Goal: Transaction & Acquisition: Purchase product/service

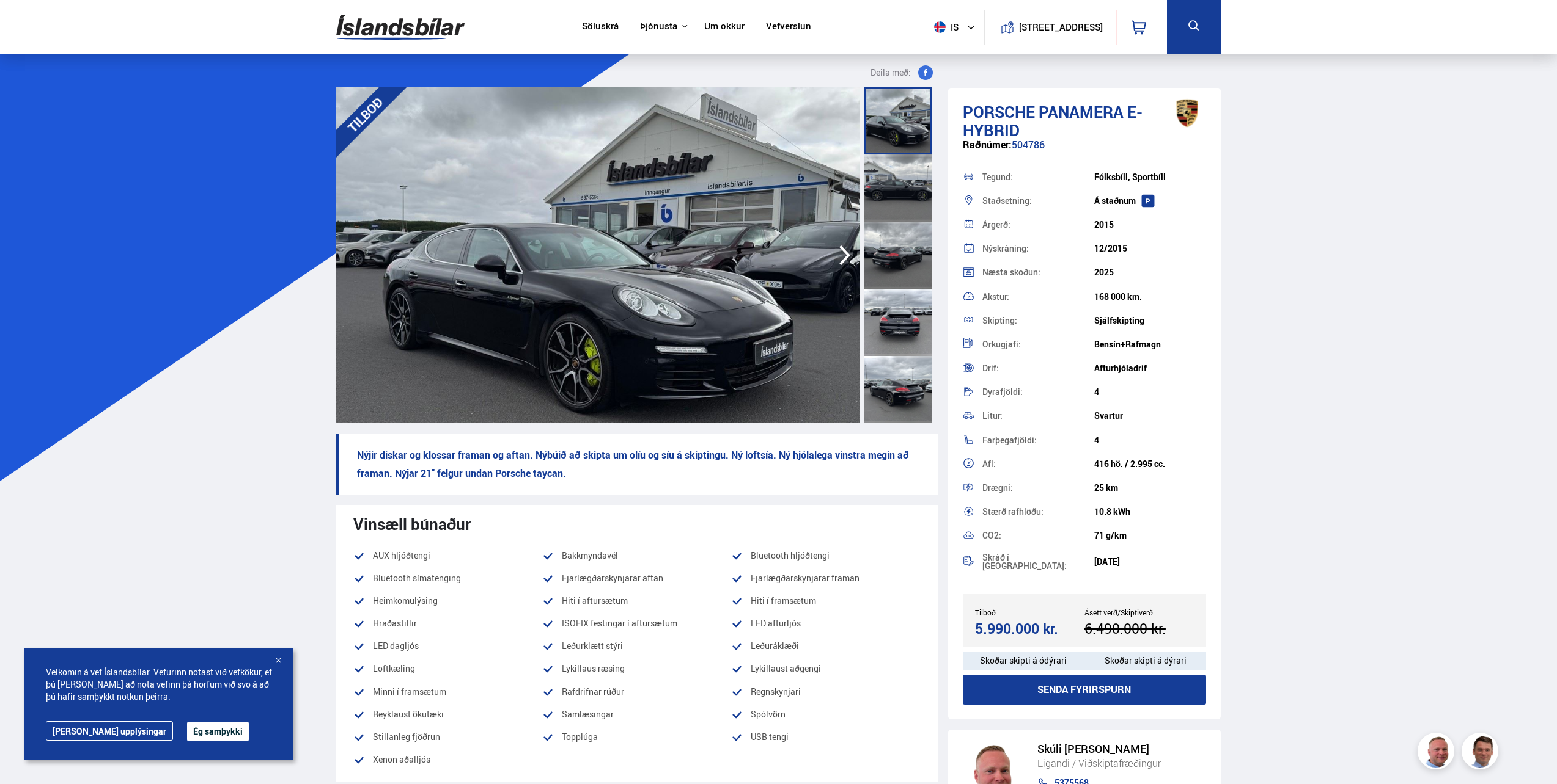
click at [660, 209] on img at bounding box center [598, 255] width 524 height 336
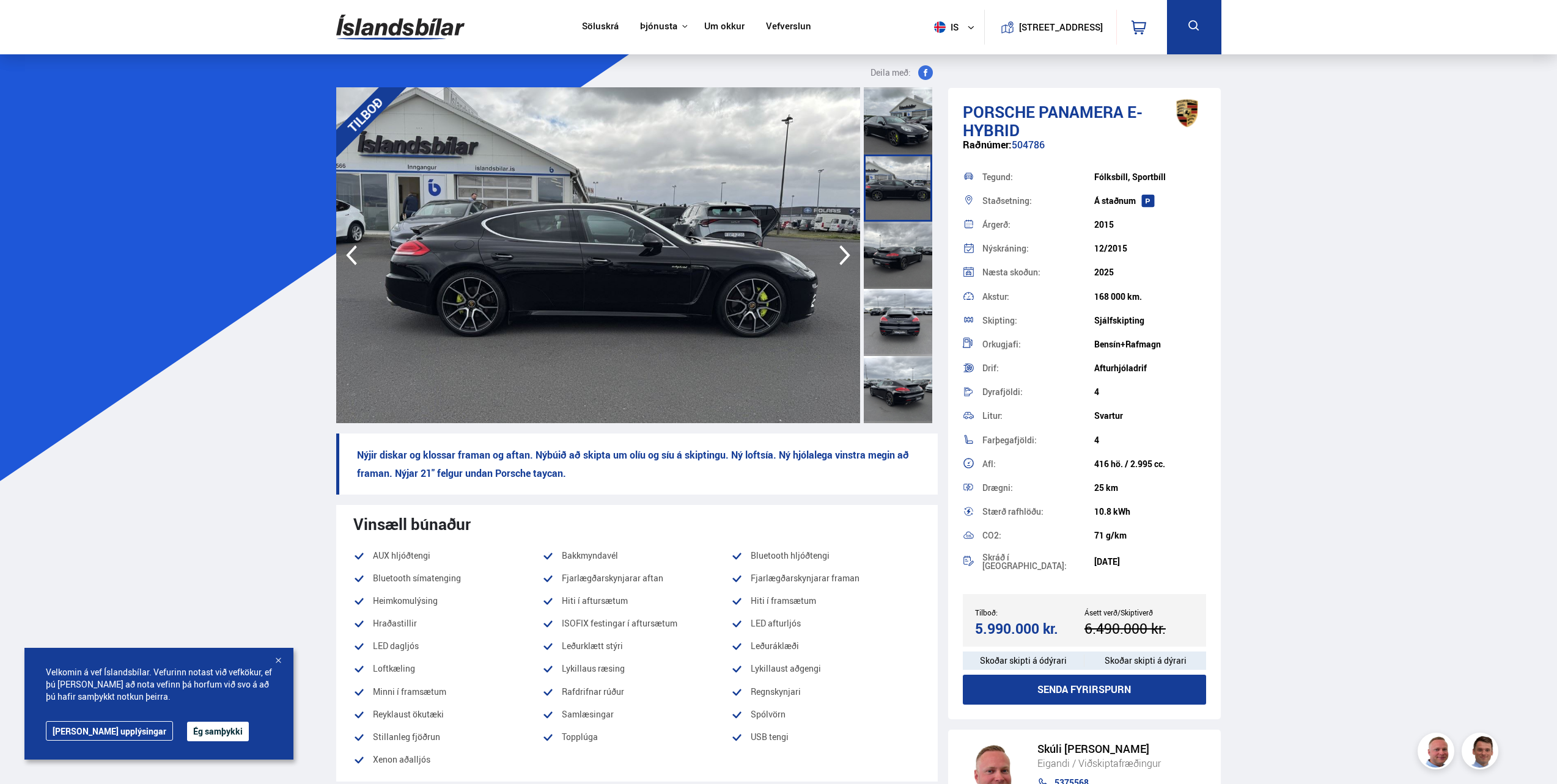
click at [660, 209] on img at bounding box center [598, 255] width 524 height 336
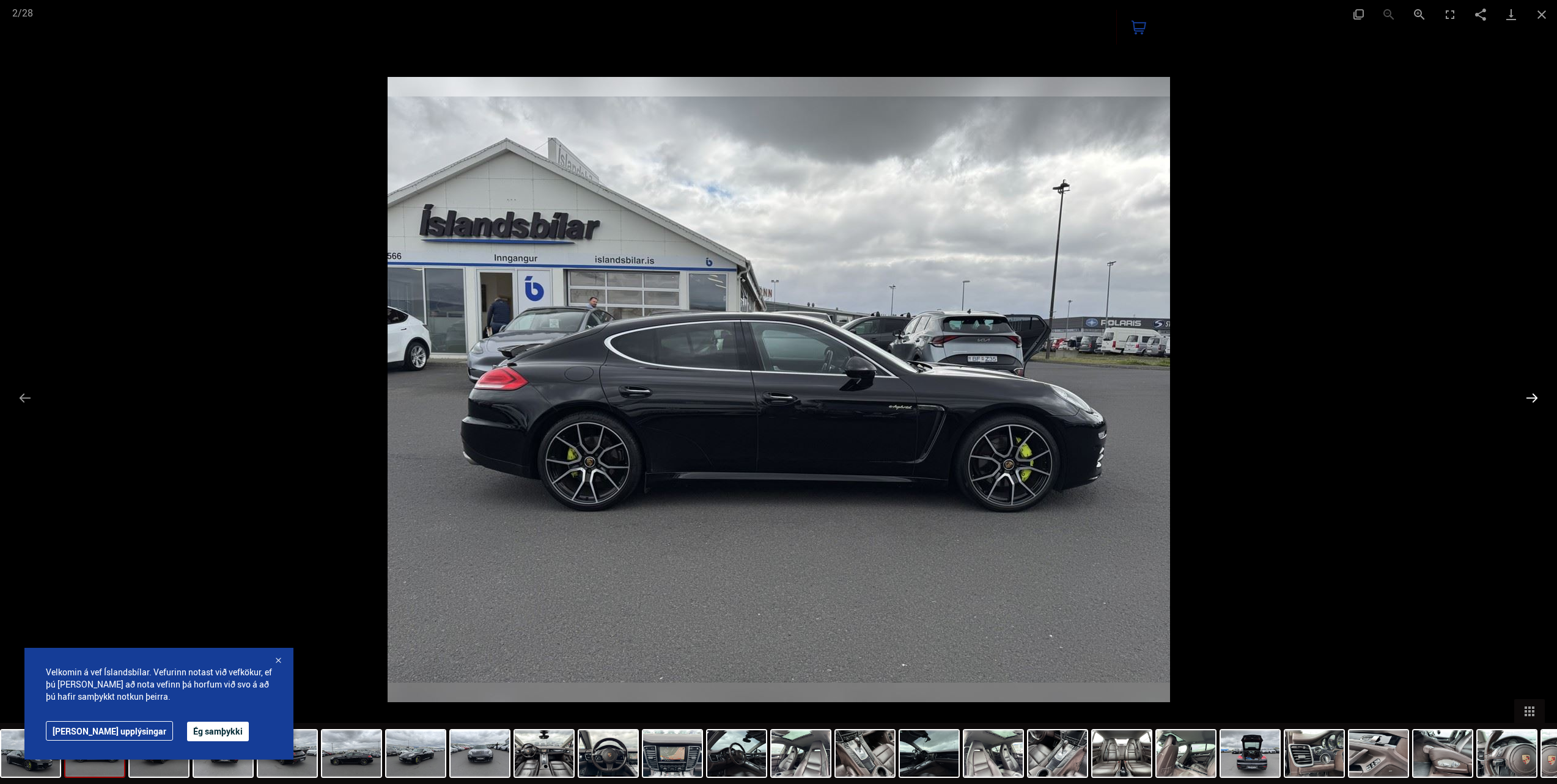
click at [1535, 397] on button "Next slide" at bounding box center [1532, 398] width 25 height 24
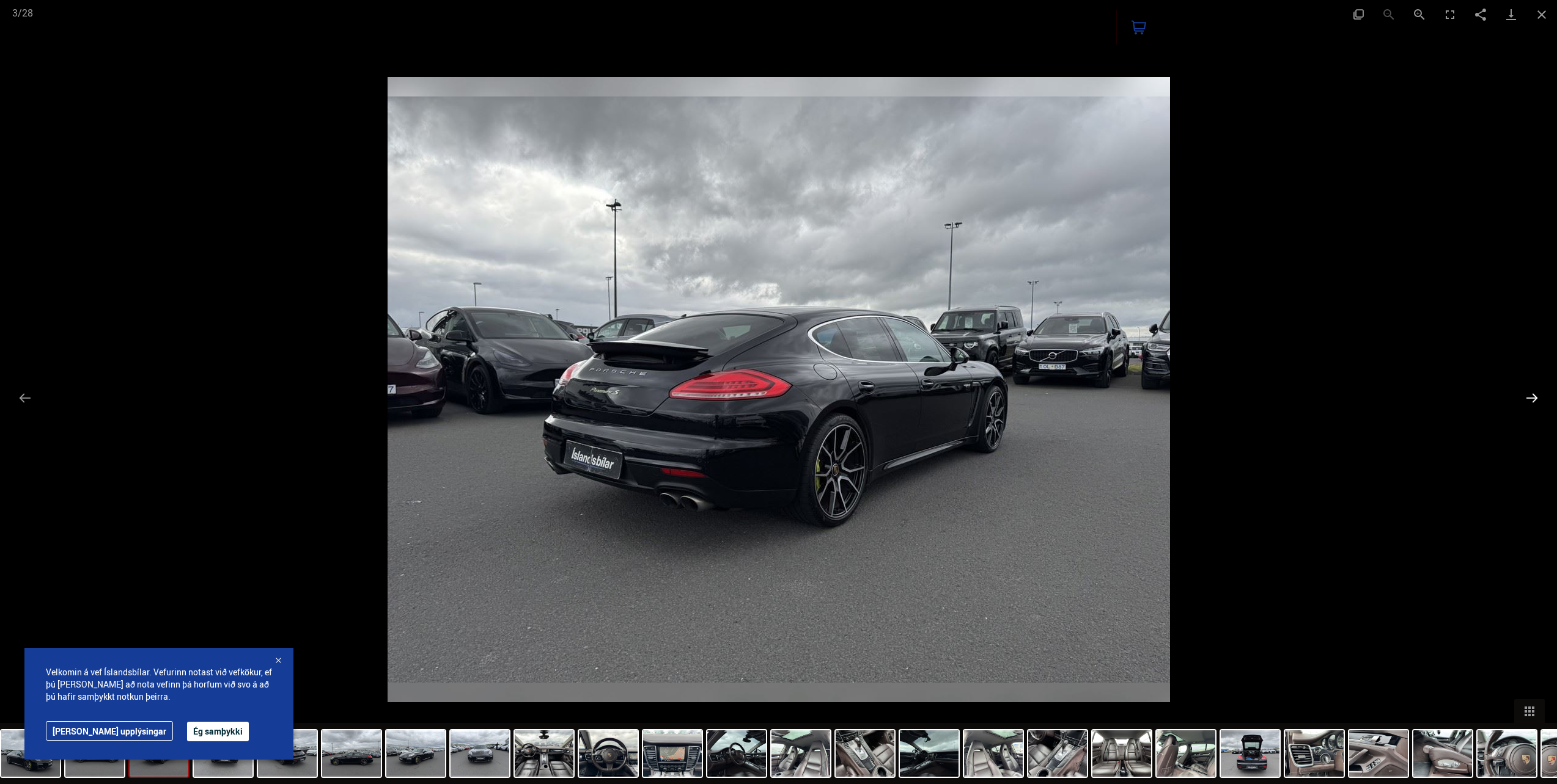
click at [1534, 391] on button "Next slide" at bounding box center [1532, 398] width 25 height 24
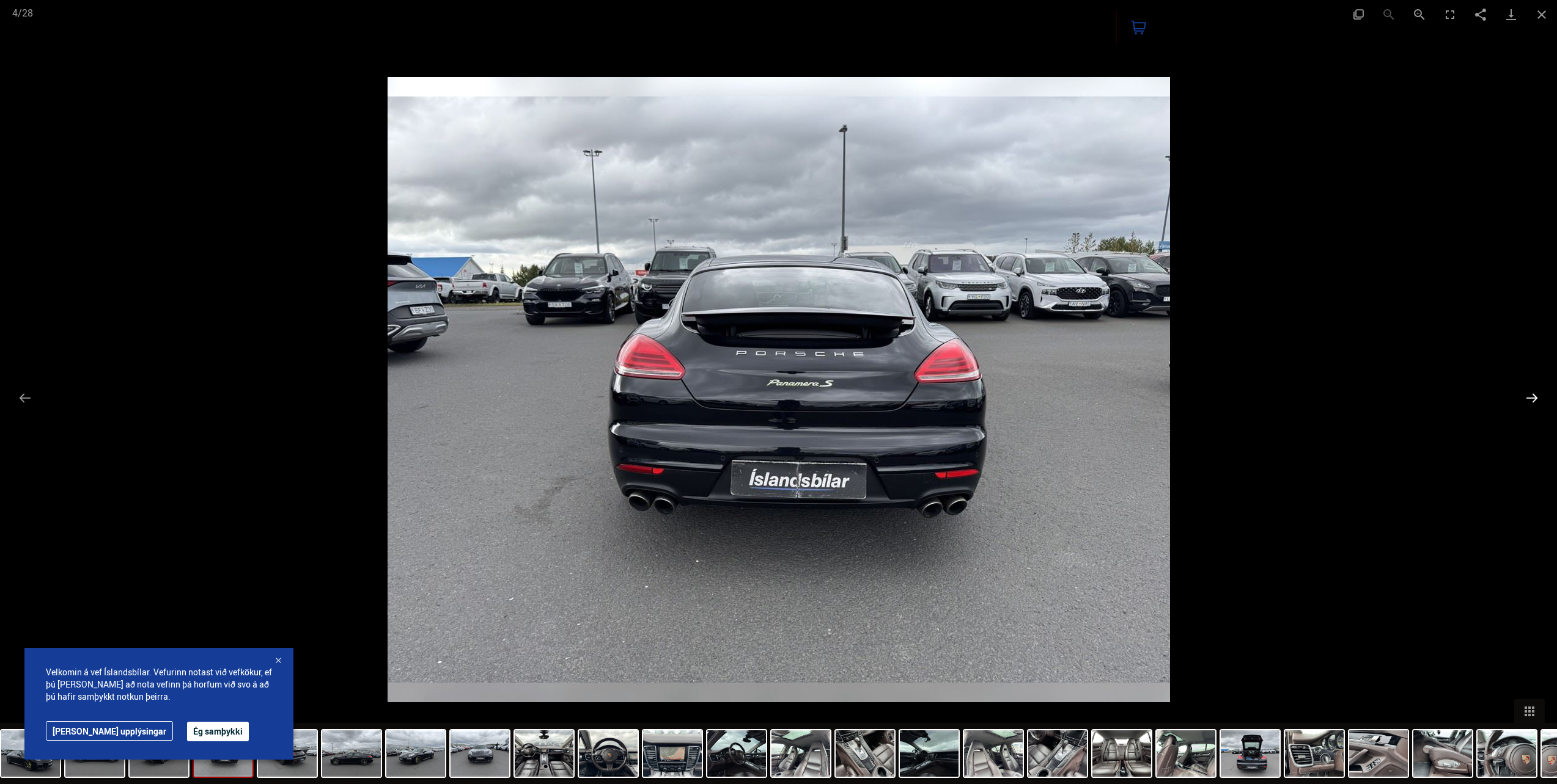
click at [1534, 390] on button "Next slide" at bounding box center [1532, 398] width 25 height 24
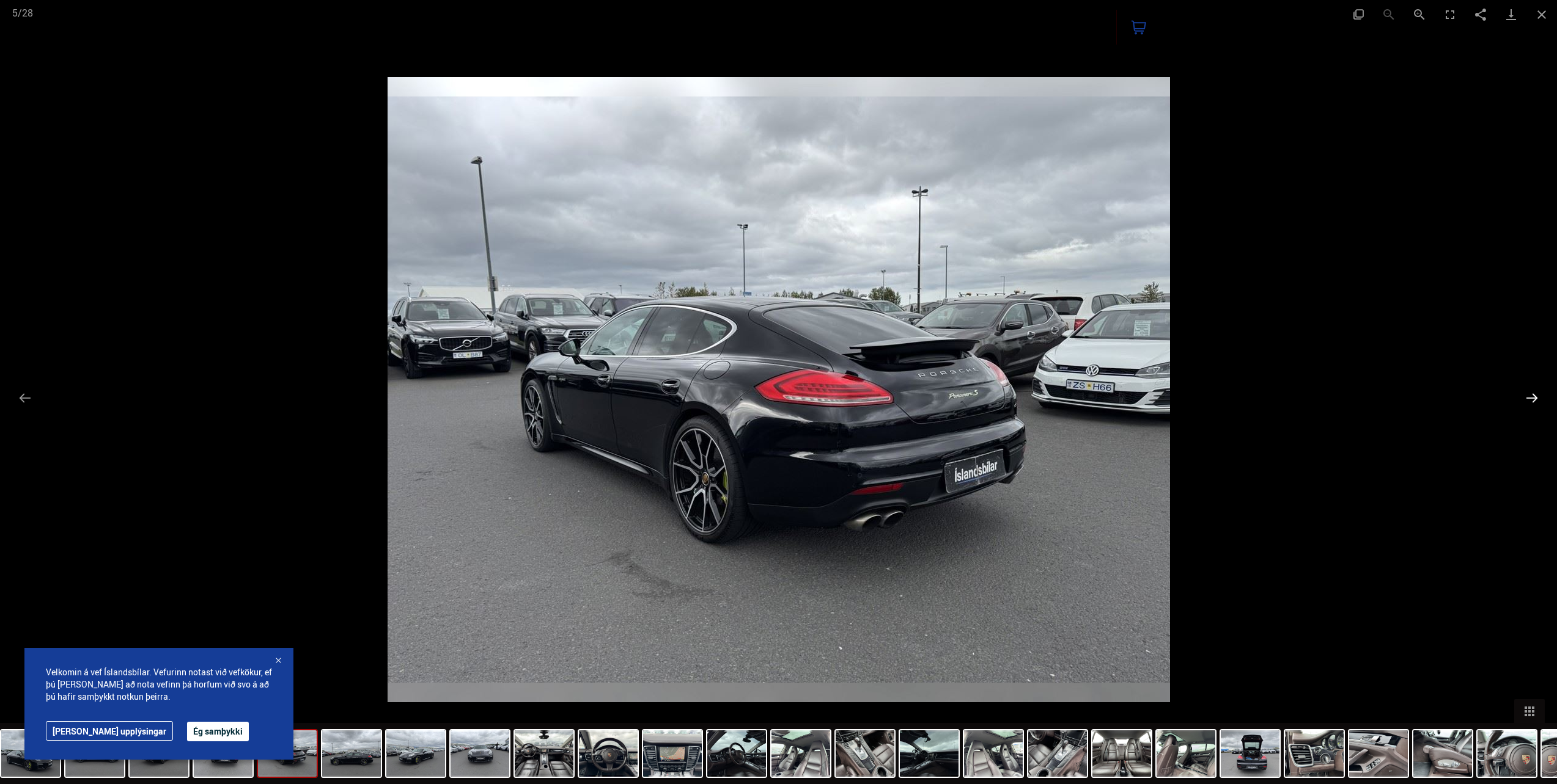
click at [1533, 389] on button "Next slide" at bounding box center [1532, 398] width 25 height 24
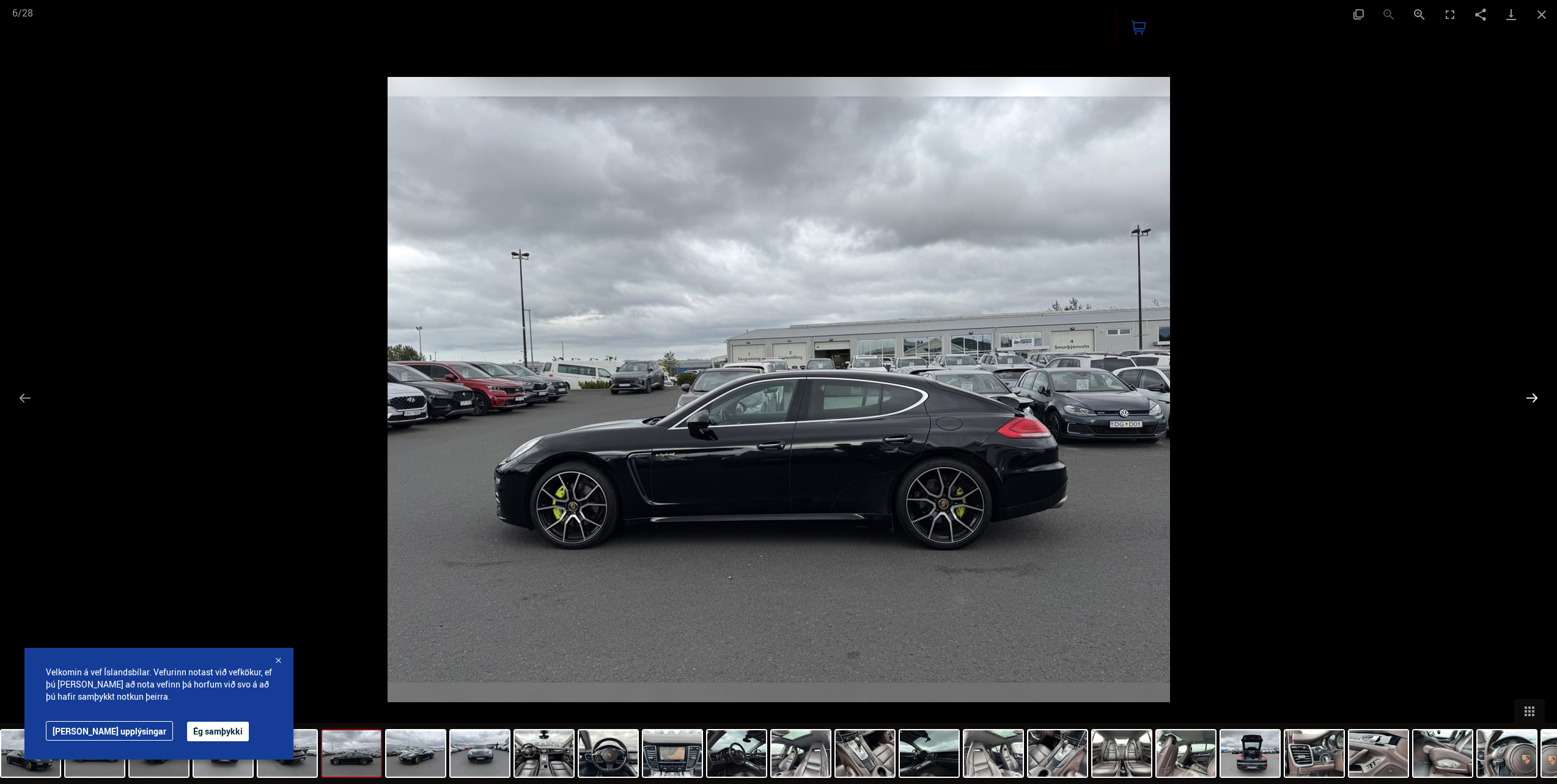
click at [1529, 388] on button "Next slide" at bounding box center [1532, 398] width 25 height 24
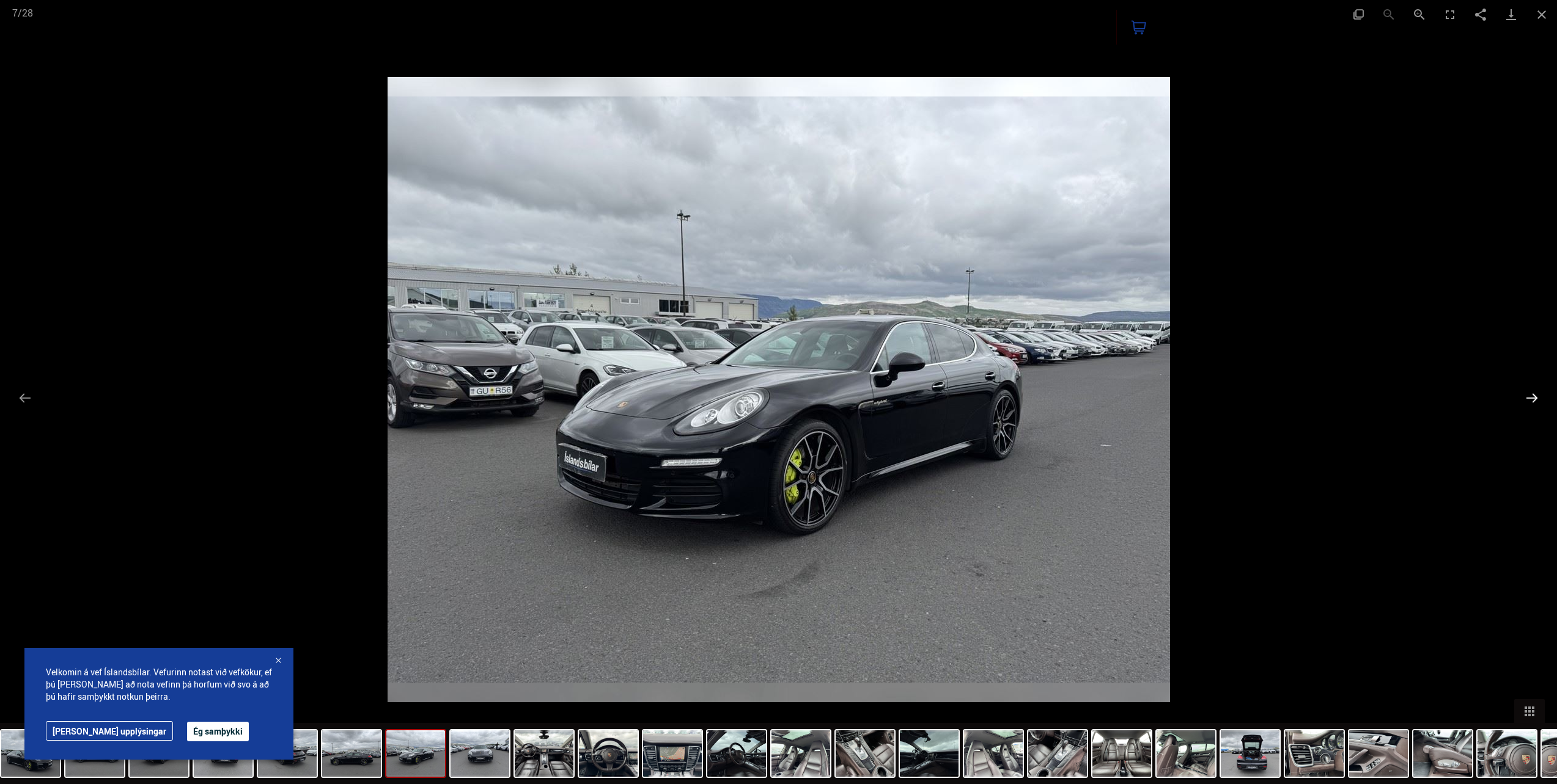
click at [1529, 388] on button "Next slide" at bounding box center [1532, 398] width 25 height 24
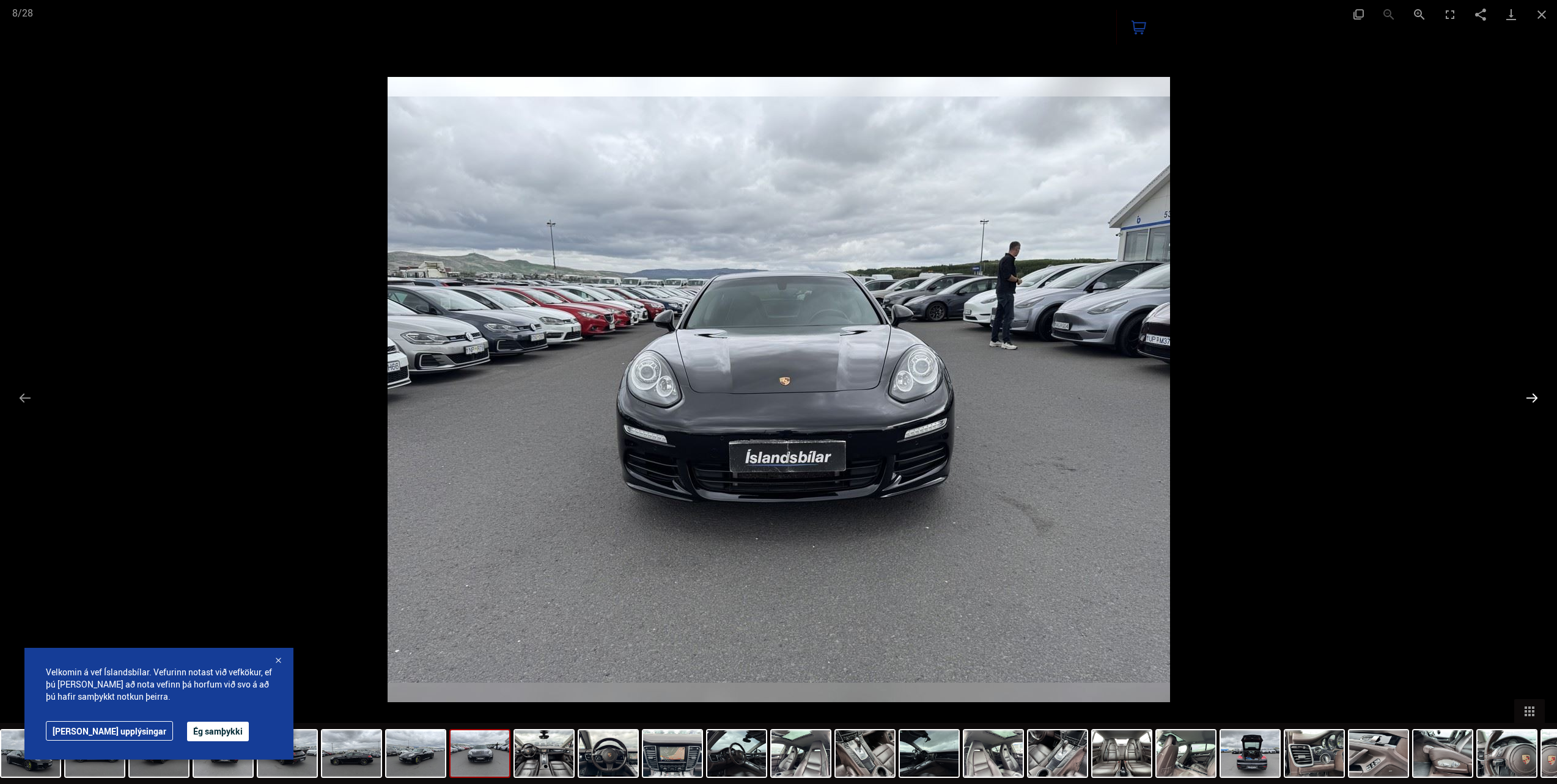
click at [1528, 388] on button "Next slide" at bounding box center [1532, 398] width 25 height 24
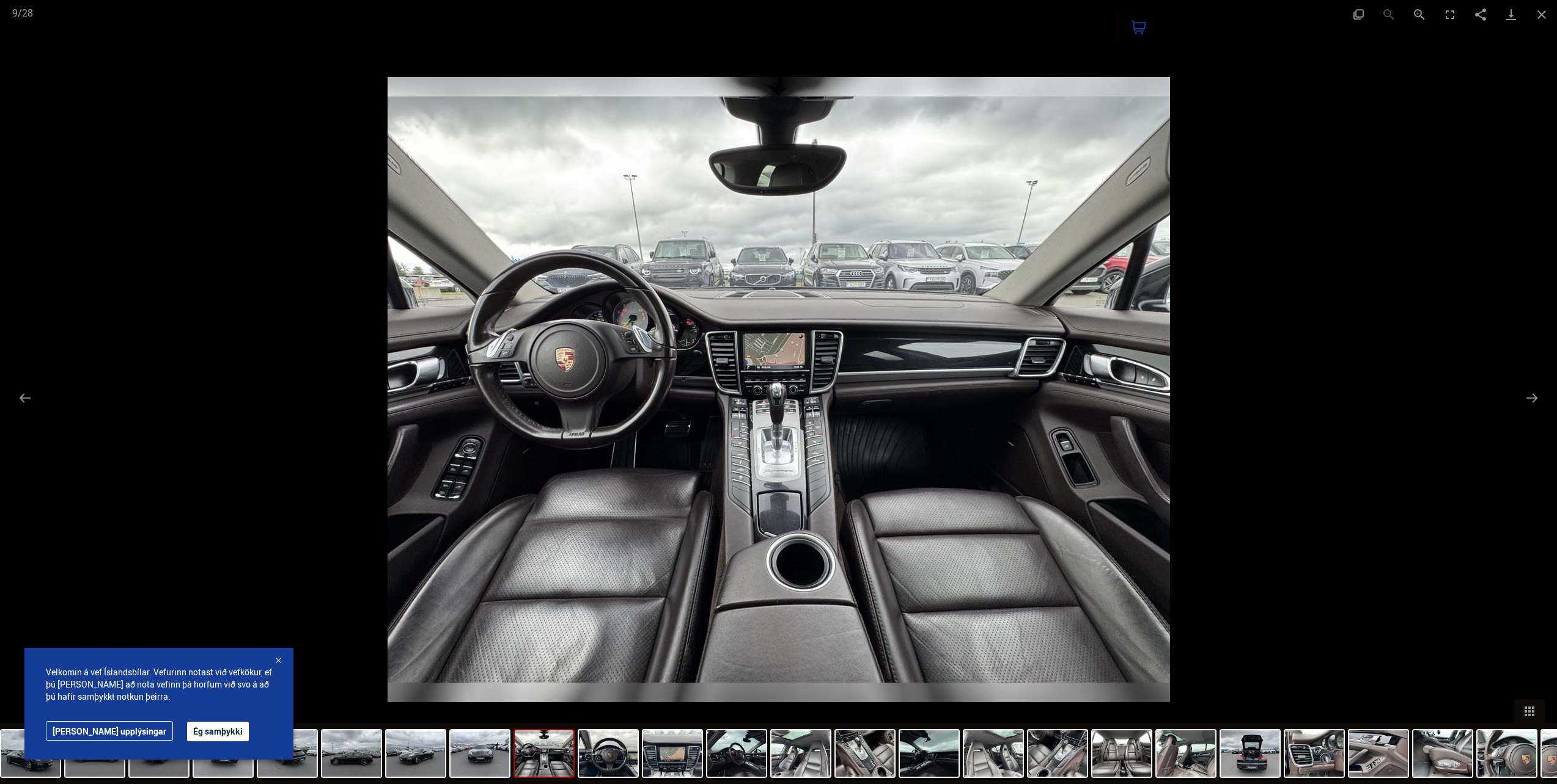
click at [1526, 387] on button "Next slide" at bounding box center [1532, 398] width 25 height 24
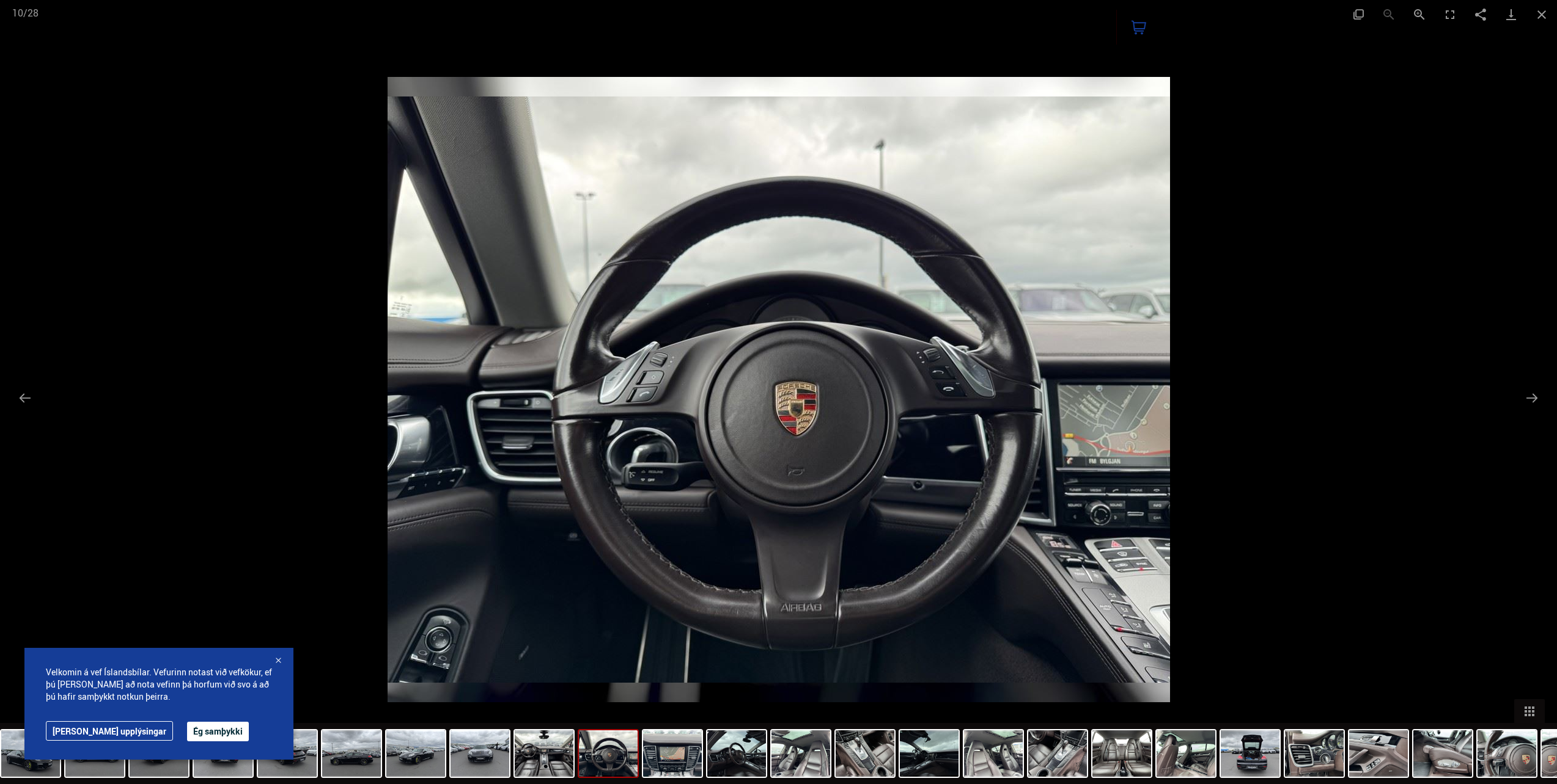
click at [1525, 385] on div at bounding box center [778, 392] width 1557 height 784
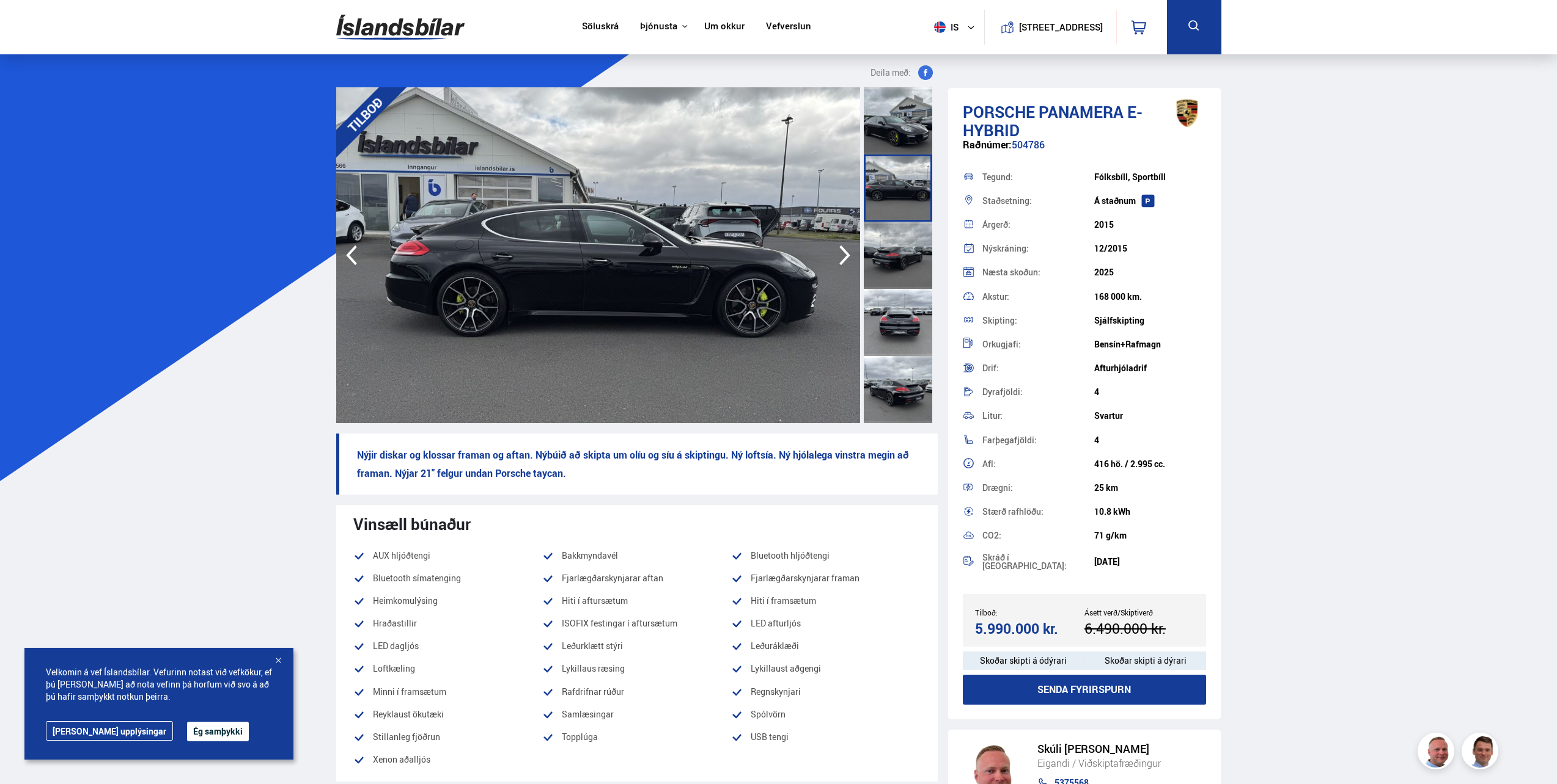
click at [369, 24] on img at bounding box center [401, 27] width 128 height 40
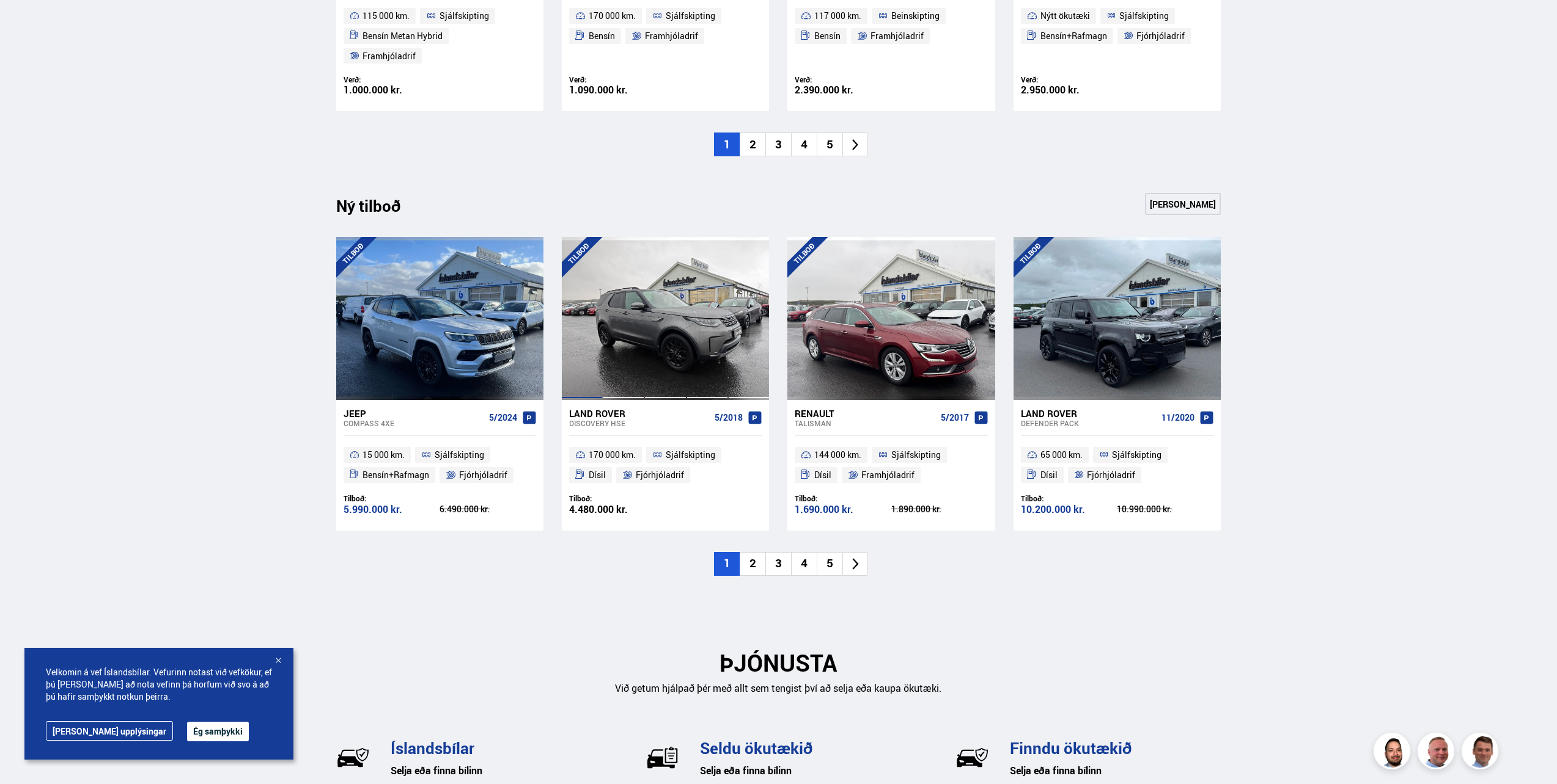
scroll to position [1120, 0]
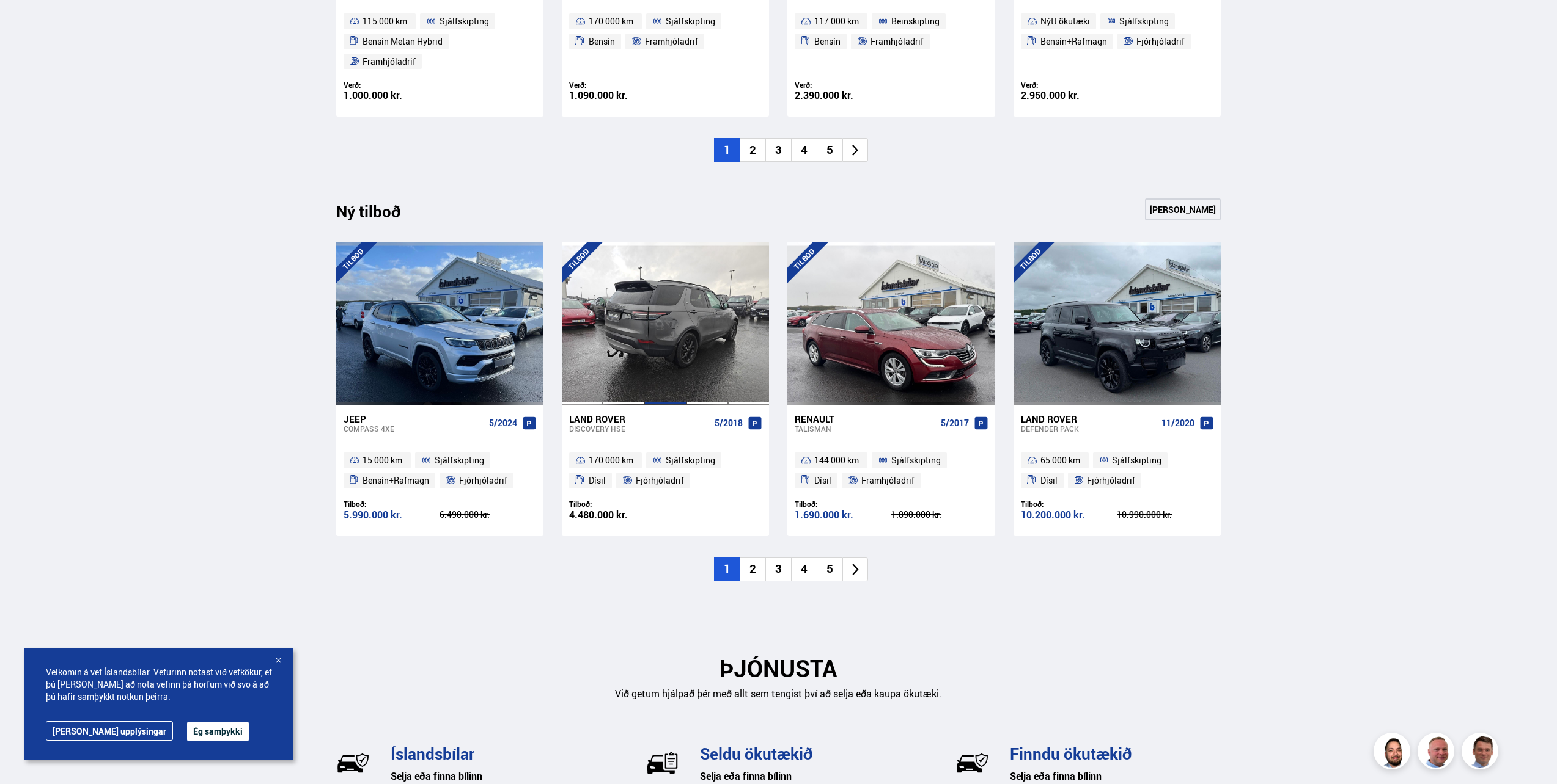
click at [682, 307] on div at bounding box center [665, 324] width 41 height 163
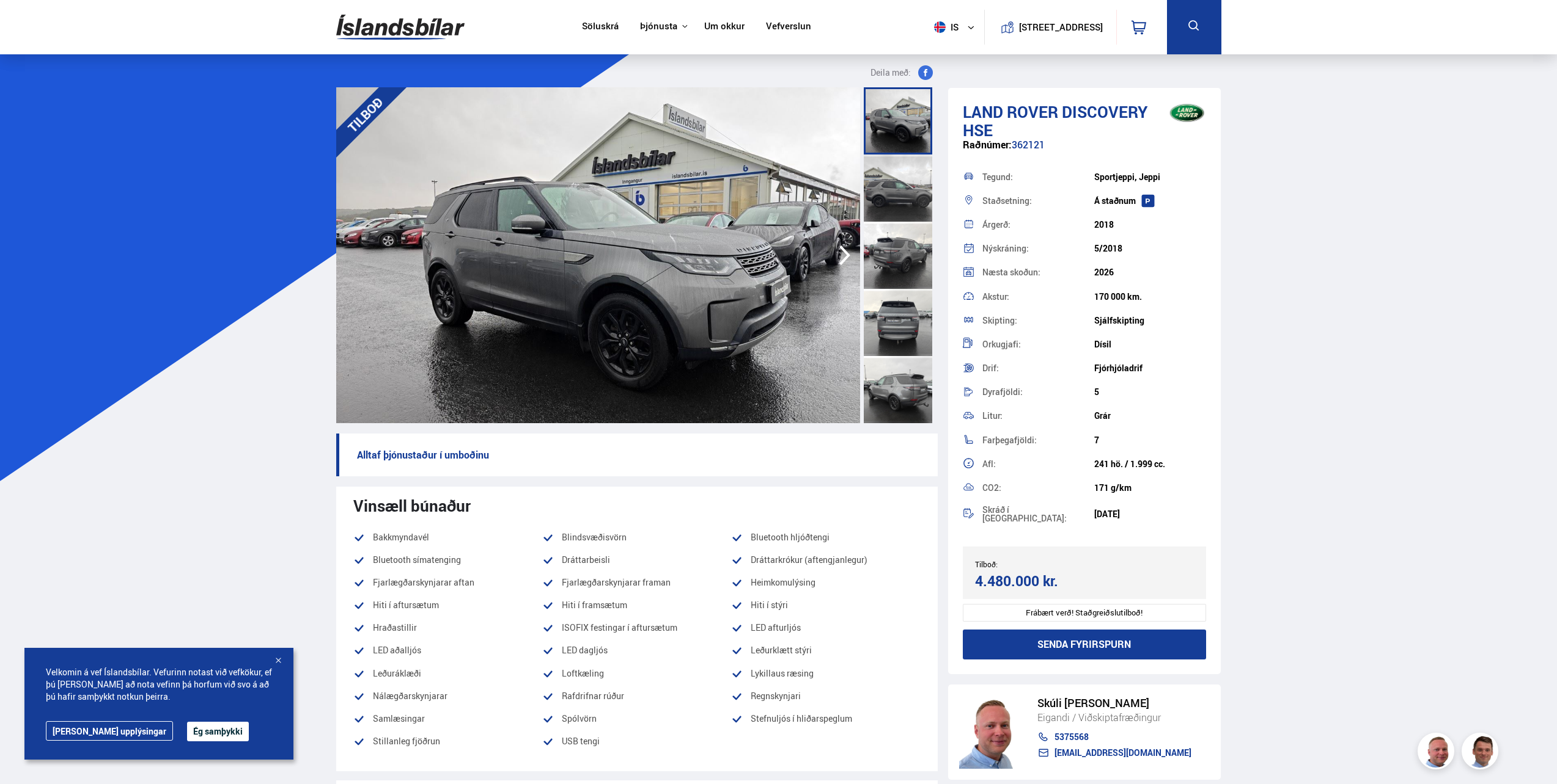
click at [880, 198] on div at bounding box center [897, 188] width 68 height 67
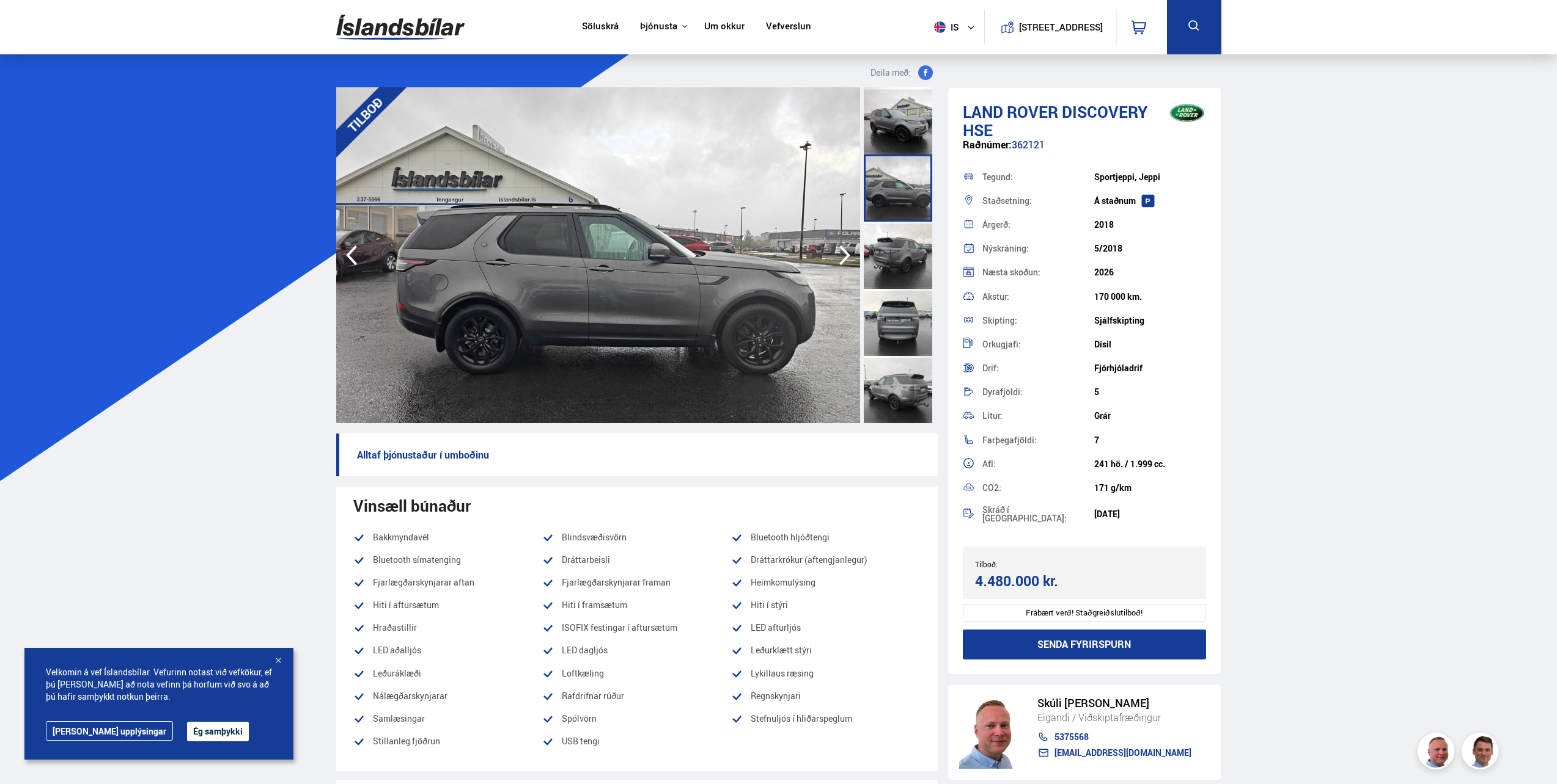
click at [881, 258] on div at bounding box center [897, 255] width 68 height 67
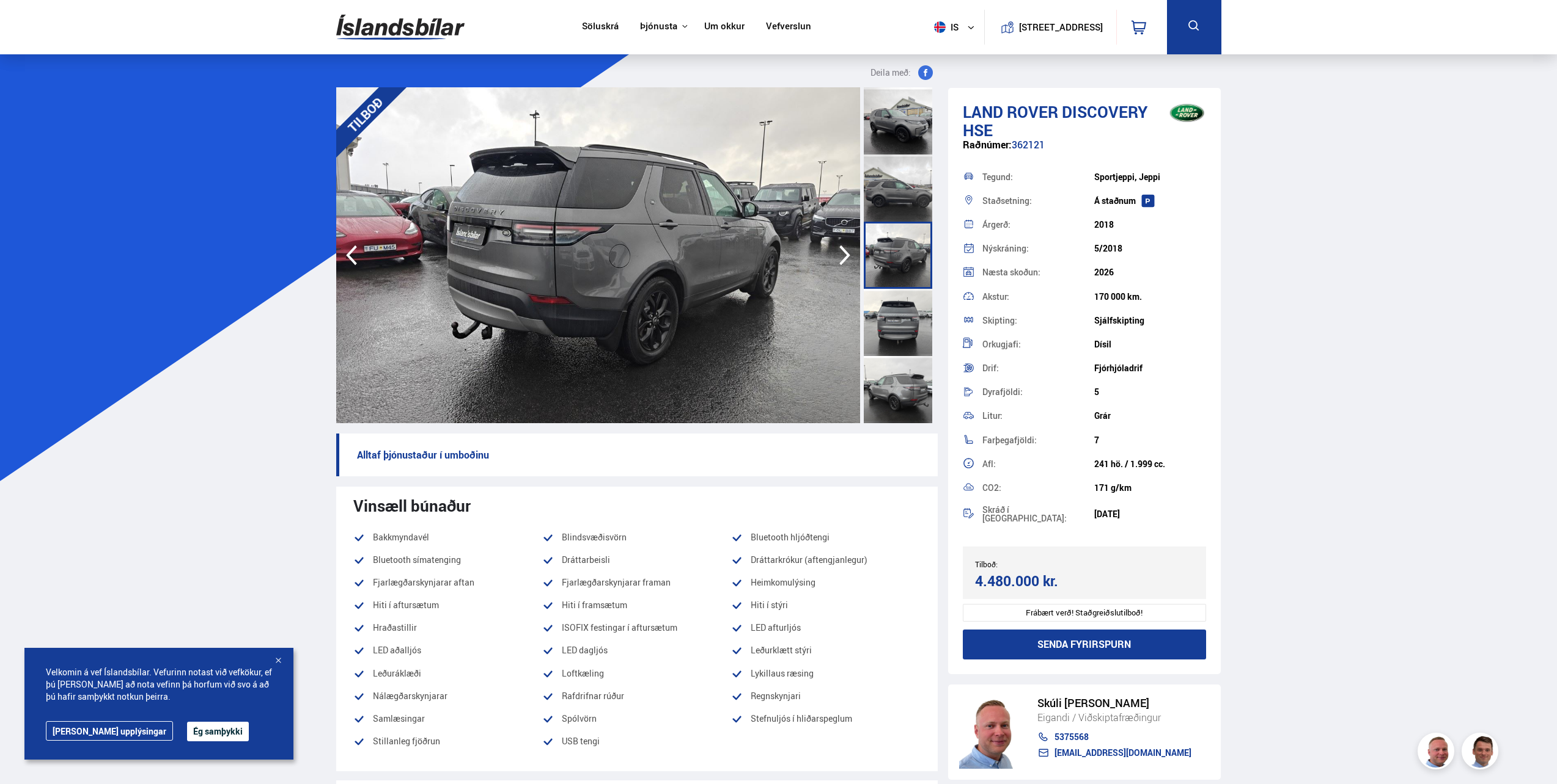
click at [889, 302] on div at bounding box center [897, 323] width 68 height 67
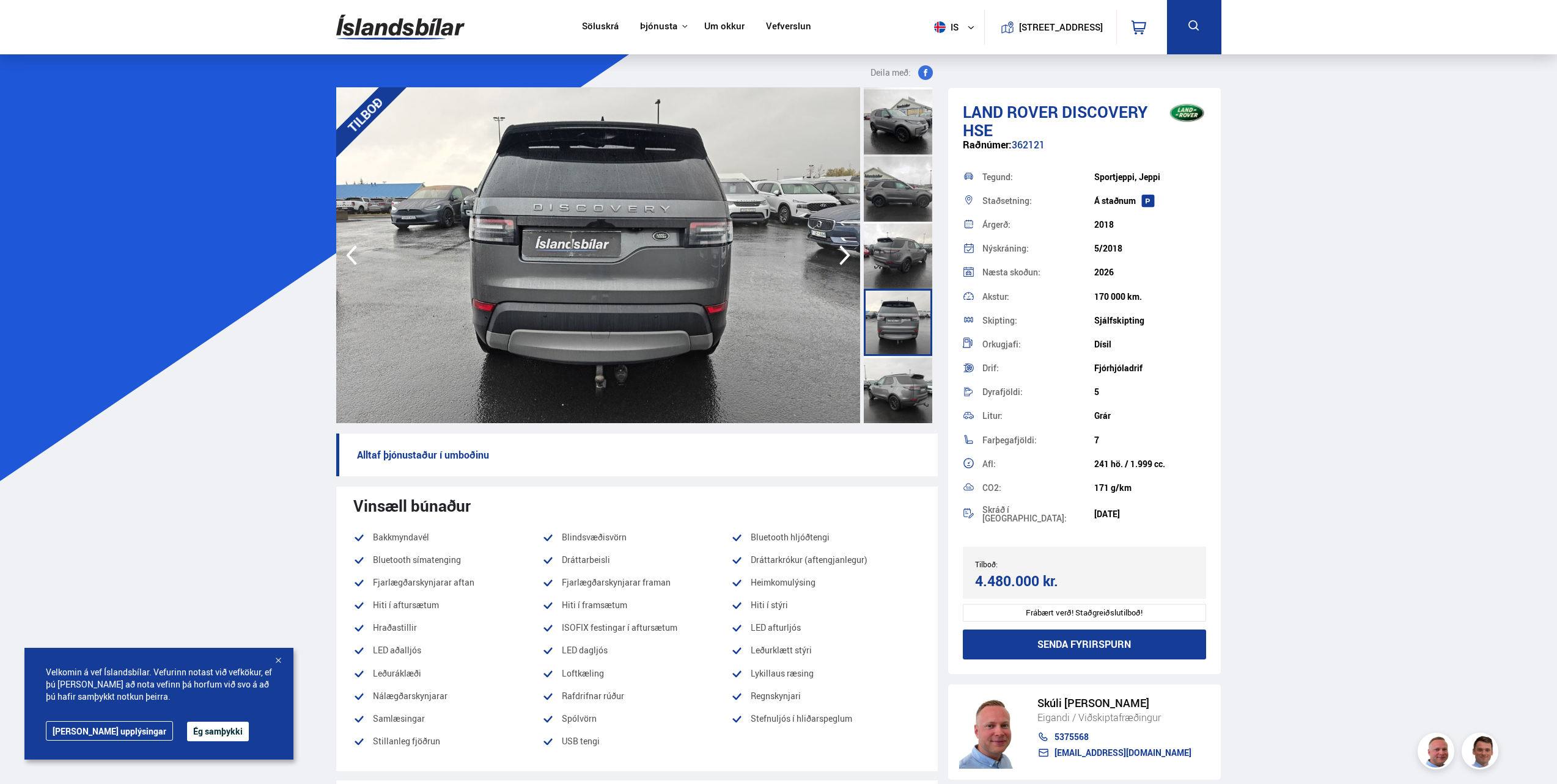
click at [889, 391] on div at bounding box center [897, 389] width 68 height 67
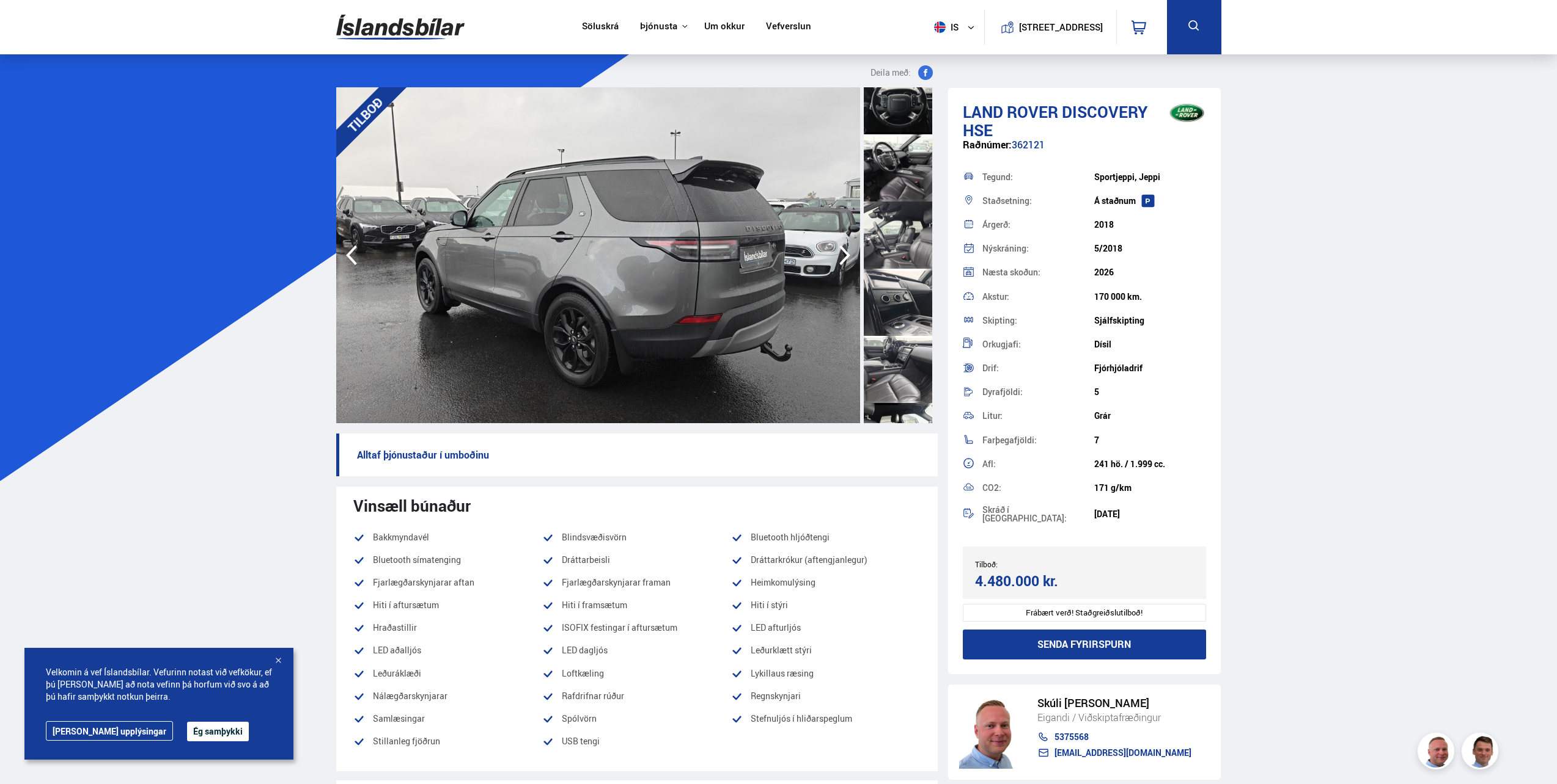
scroll to position [448, 0]
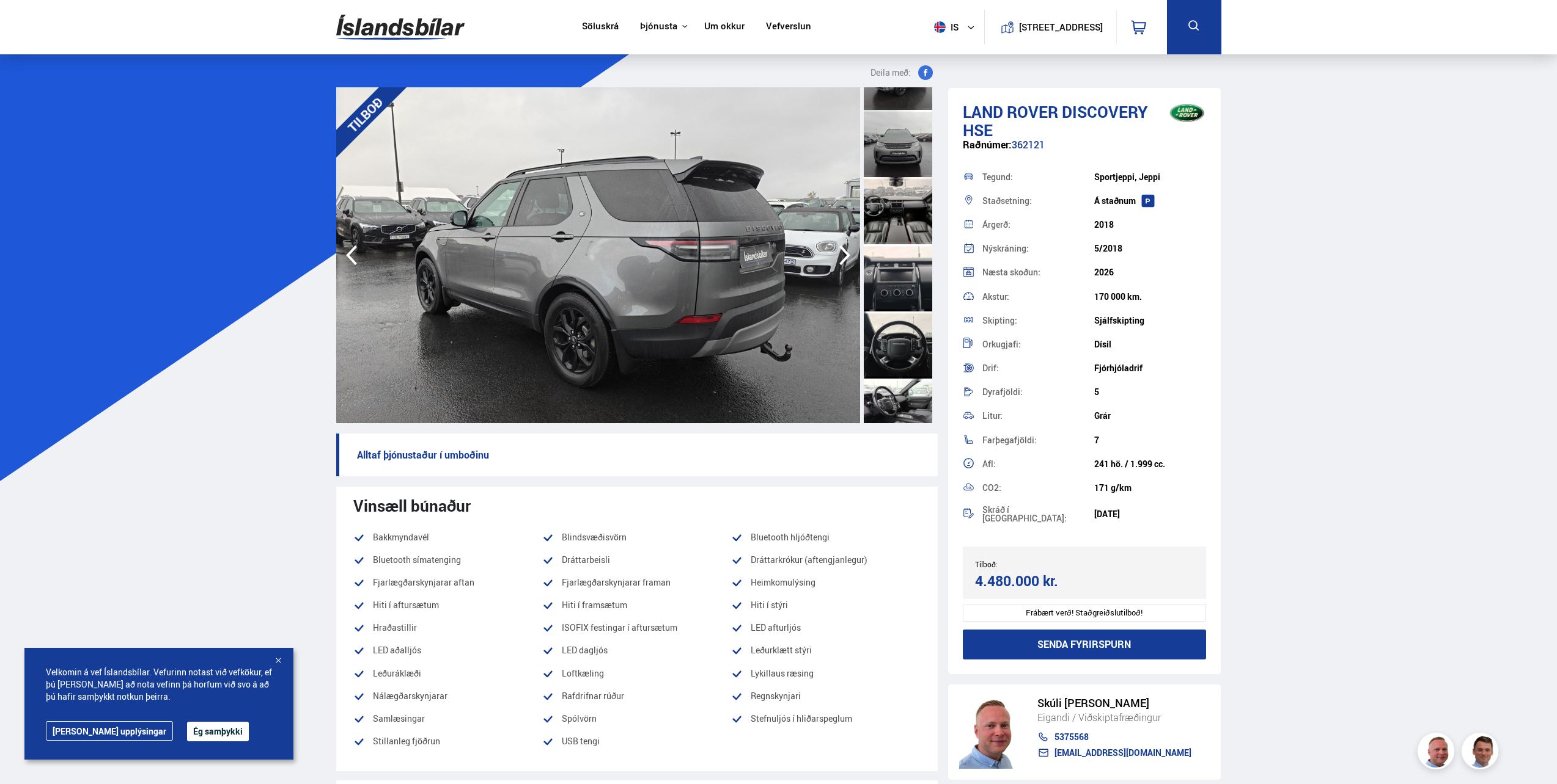
click at [885, 305] on div at bounding box center [897, 278] width 68 height 67
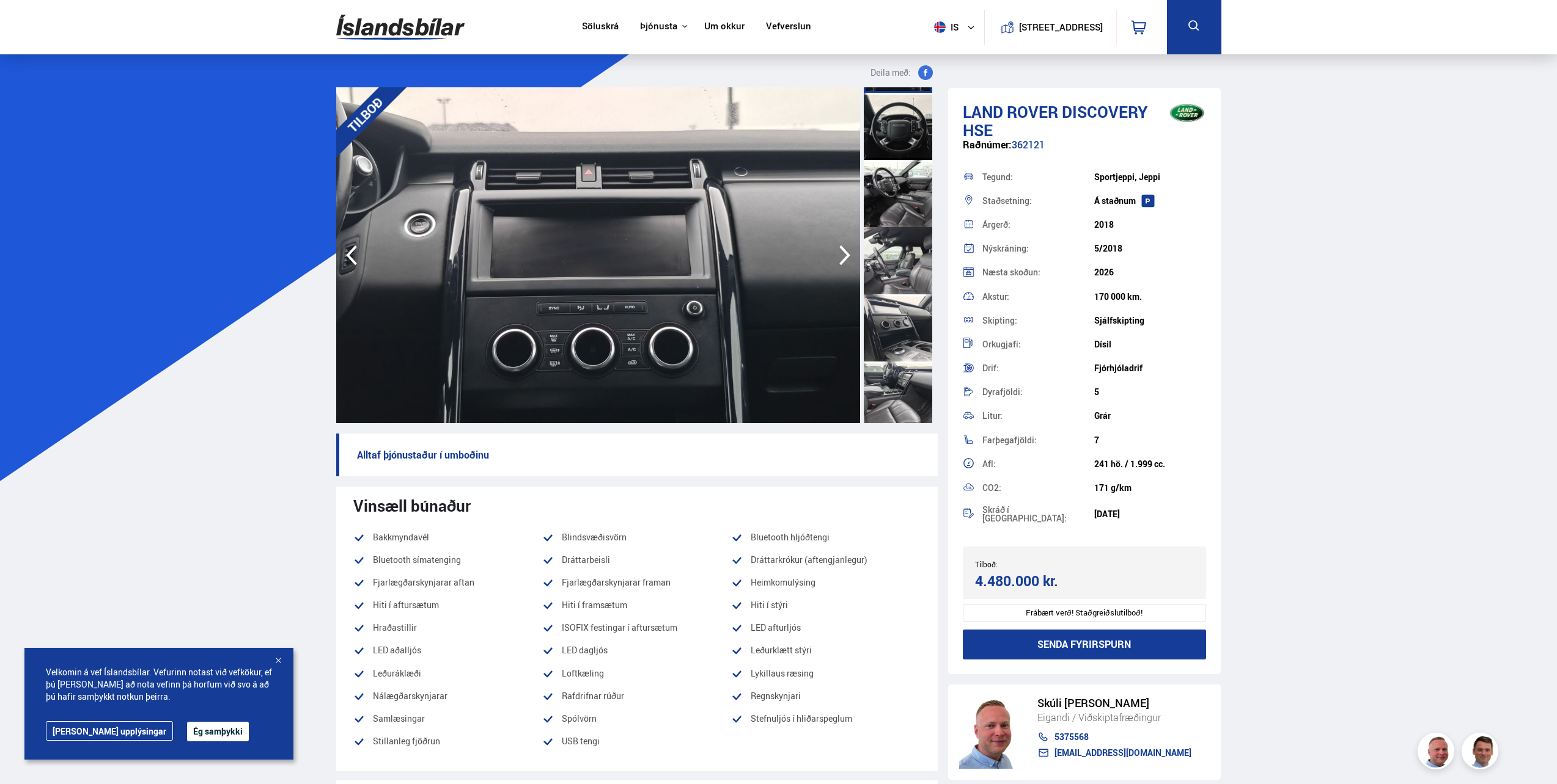
scroll to position [672, 0]
click at [886, 254] on div at bounding box center [897, 255] width 68 height 67
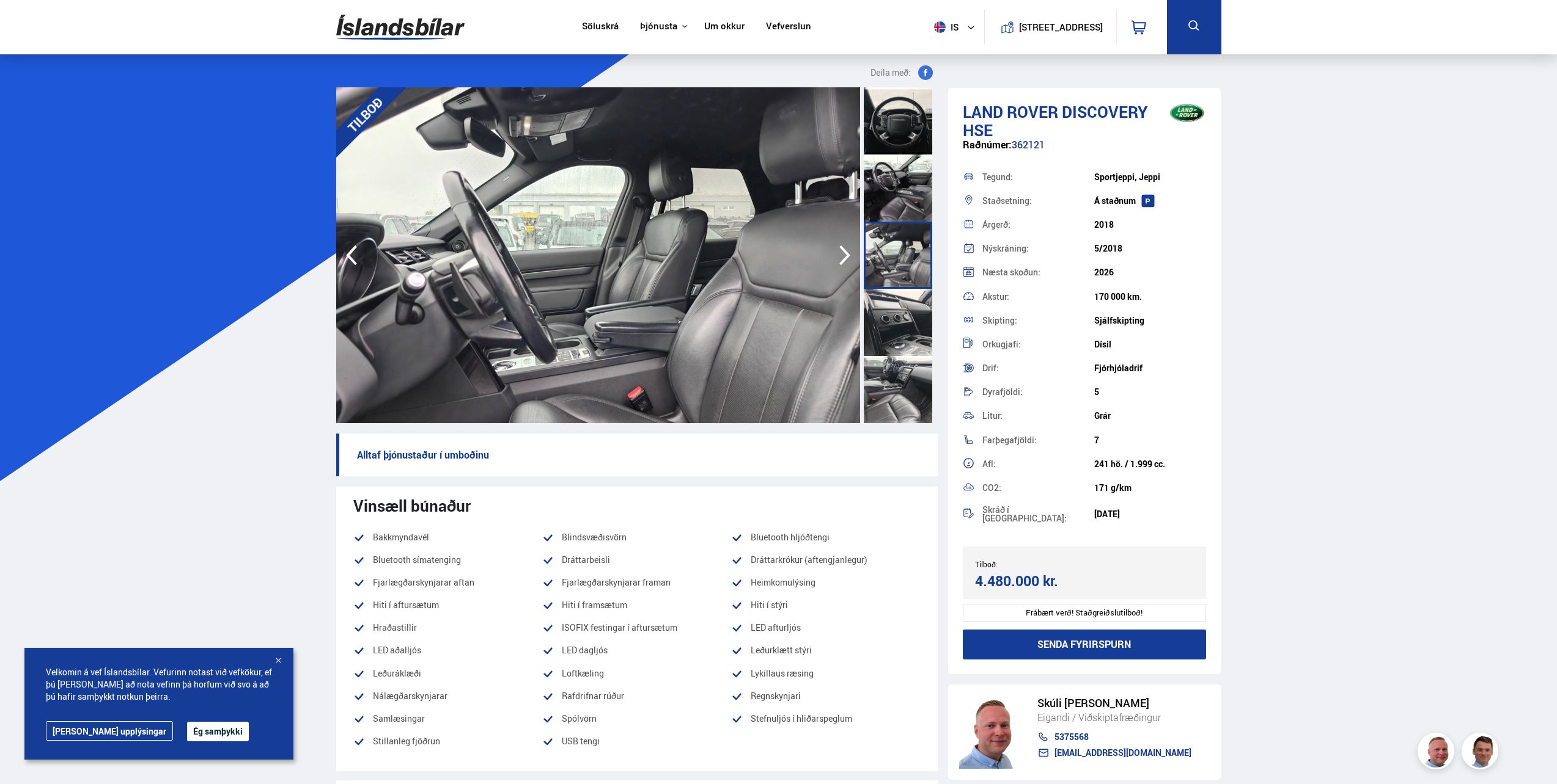
click at [886, 305] on div at bounding box center [897, 323] width 68 height 67
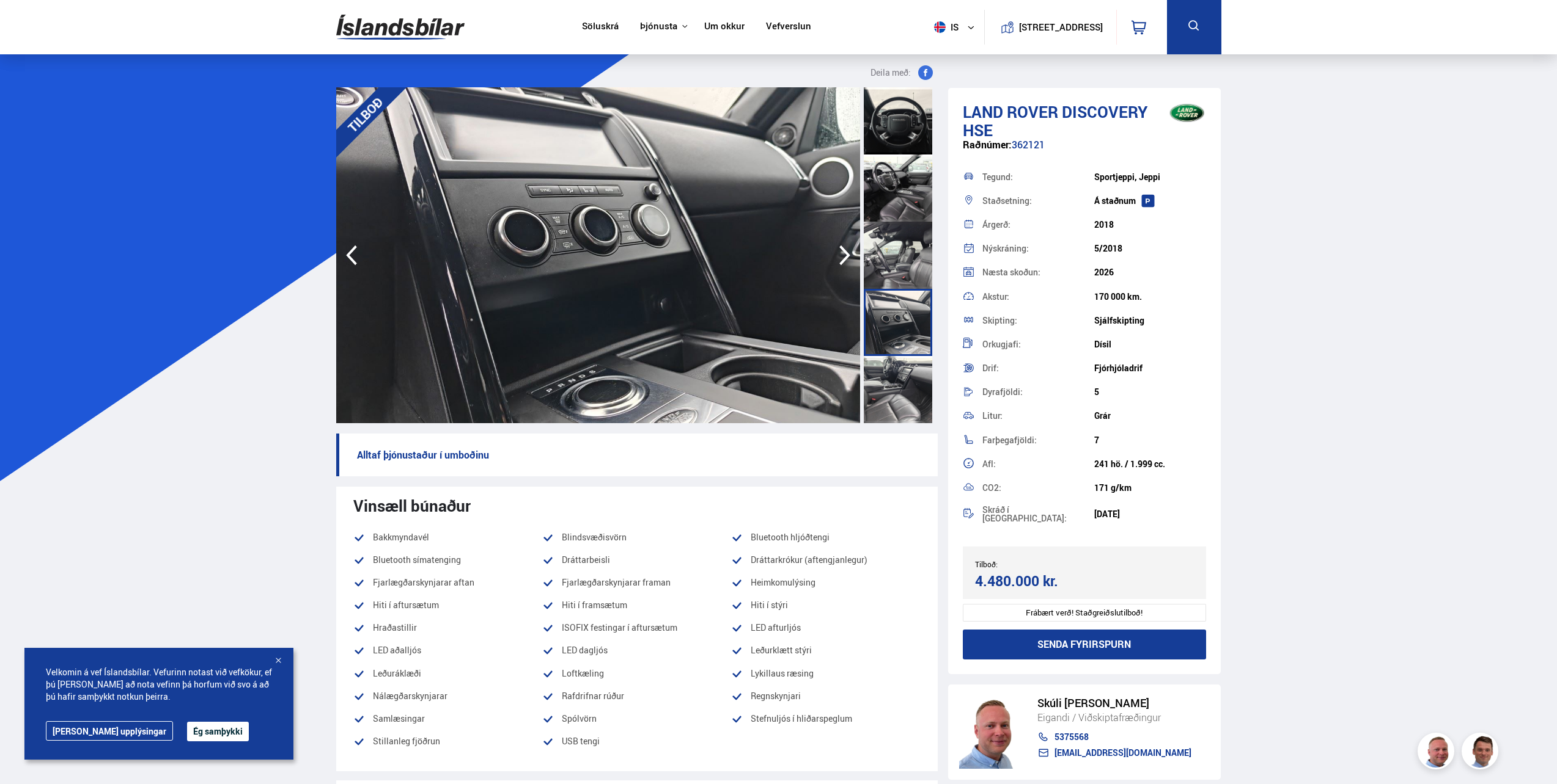
click at [896, 346] on div at bounding box center [897, 323] width 68 height 67
click at [890, 362] on div at bounding box center [897, 389] width 68 height 67
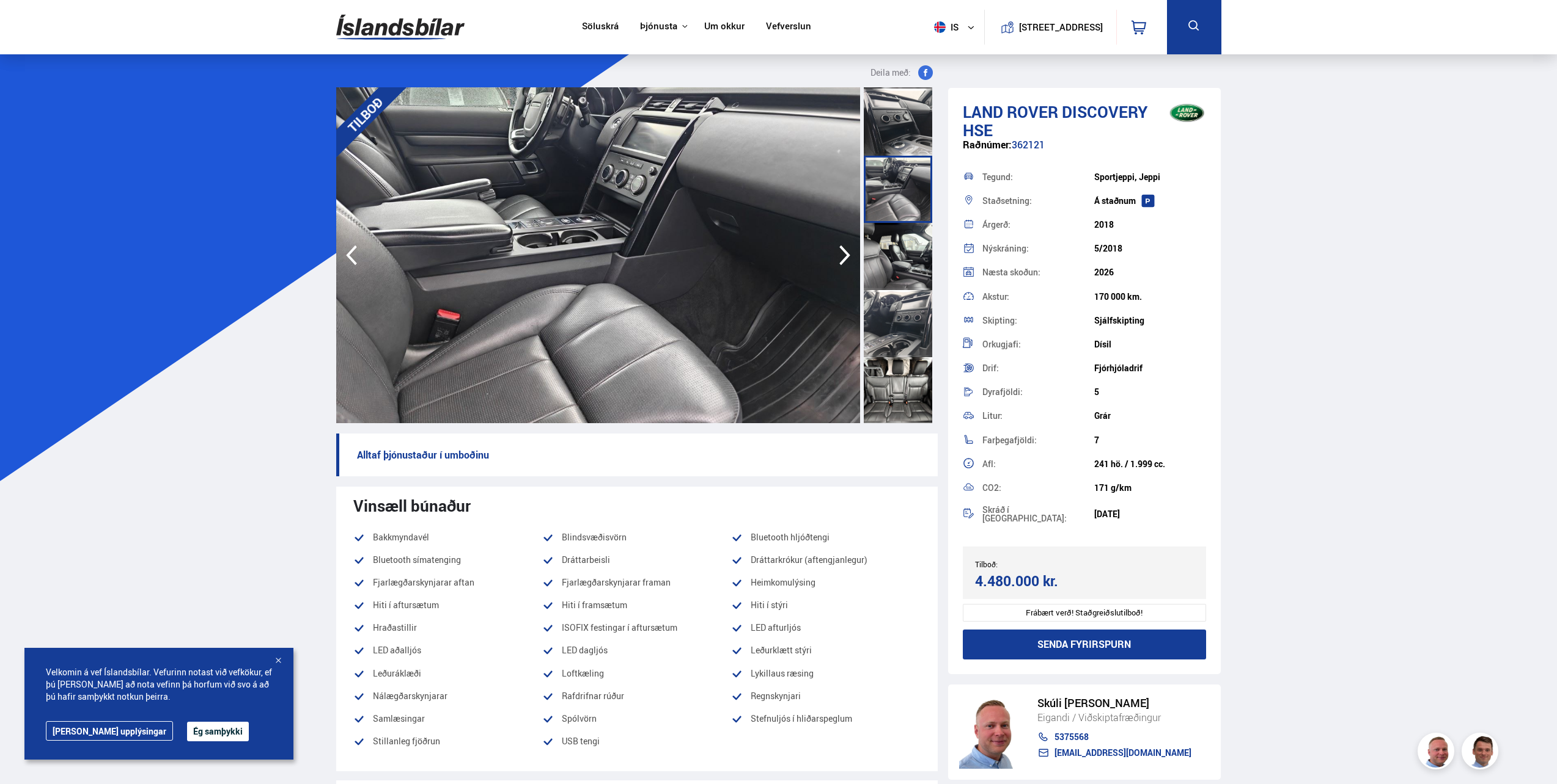
scroll to position [896, 0]
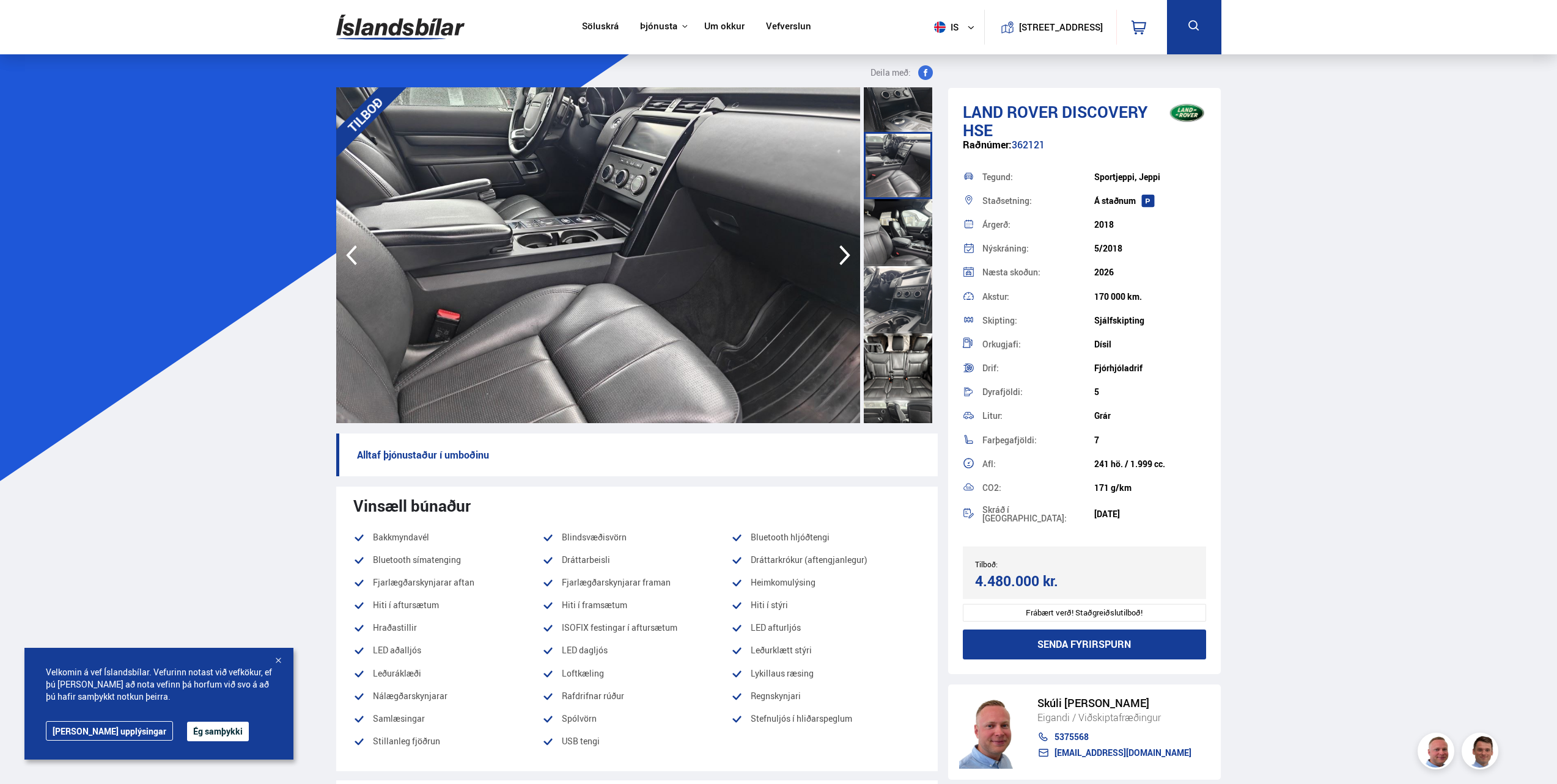
click at [886, 352] on div at bounding box center [897, 368] width 68 height 67
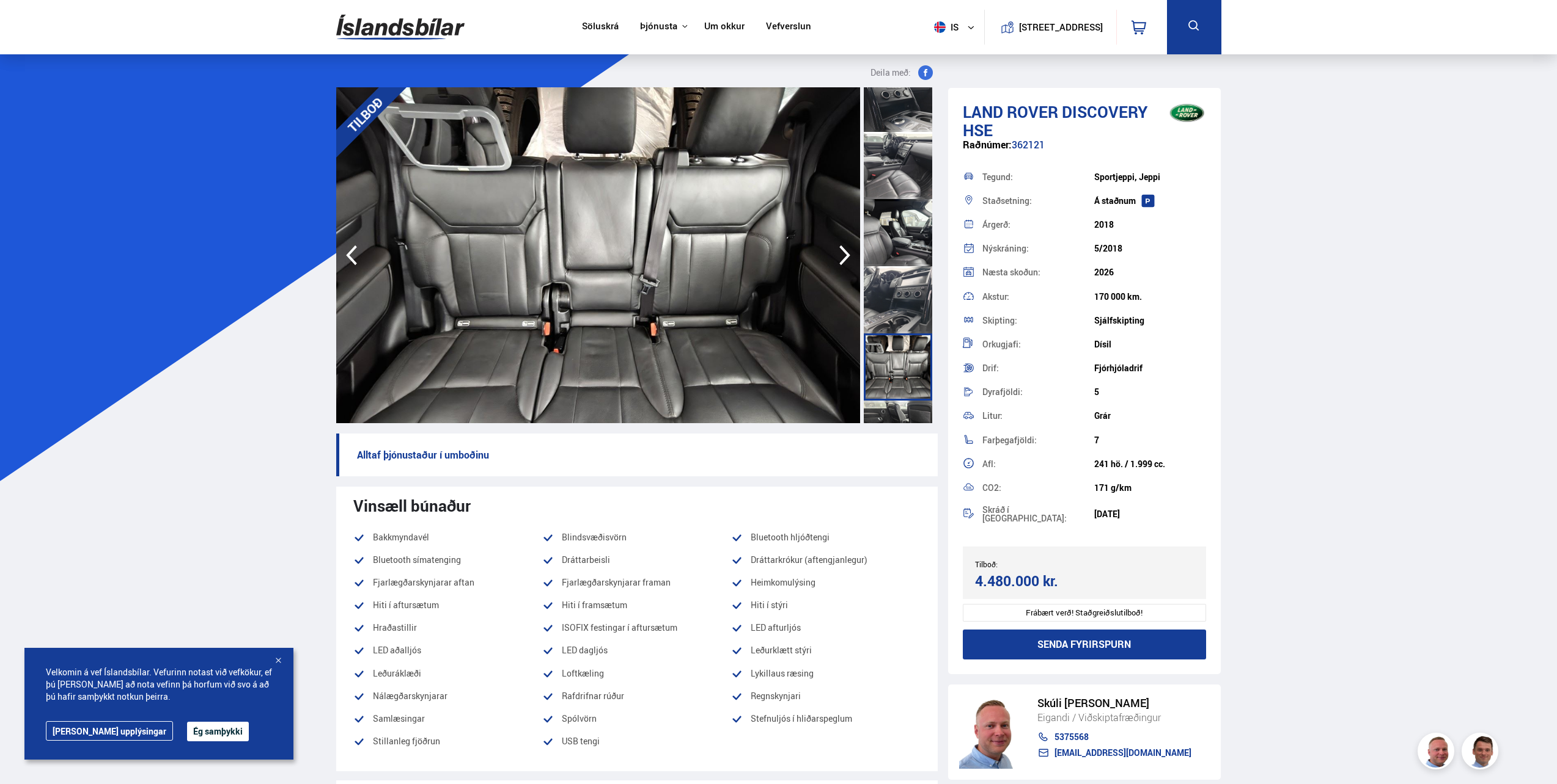
scroll to position [1120, 0]
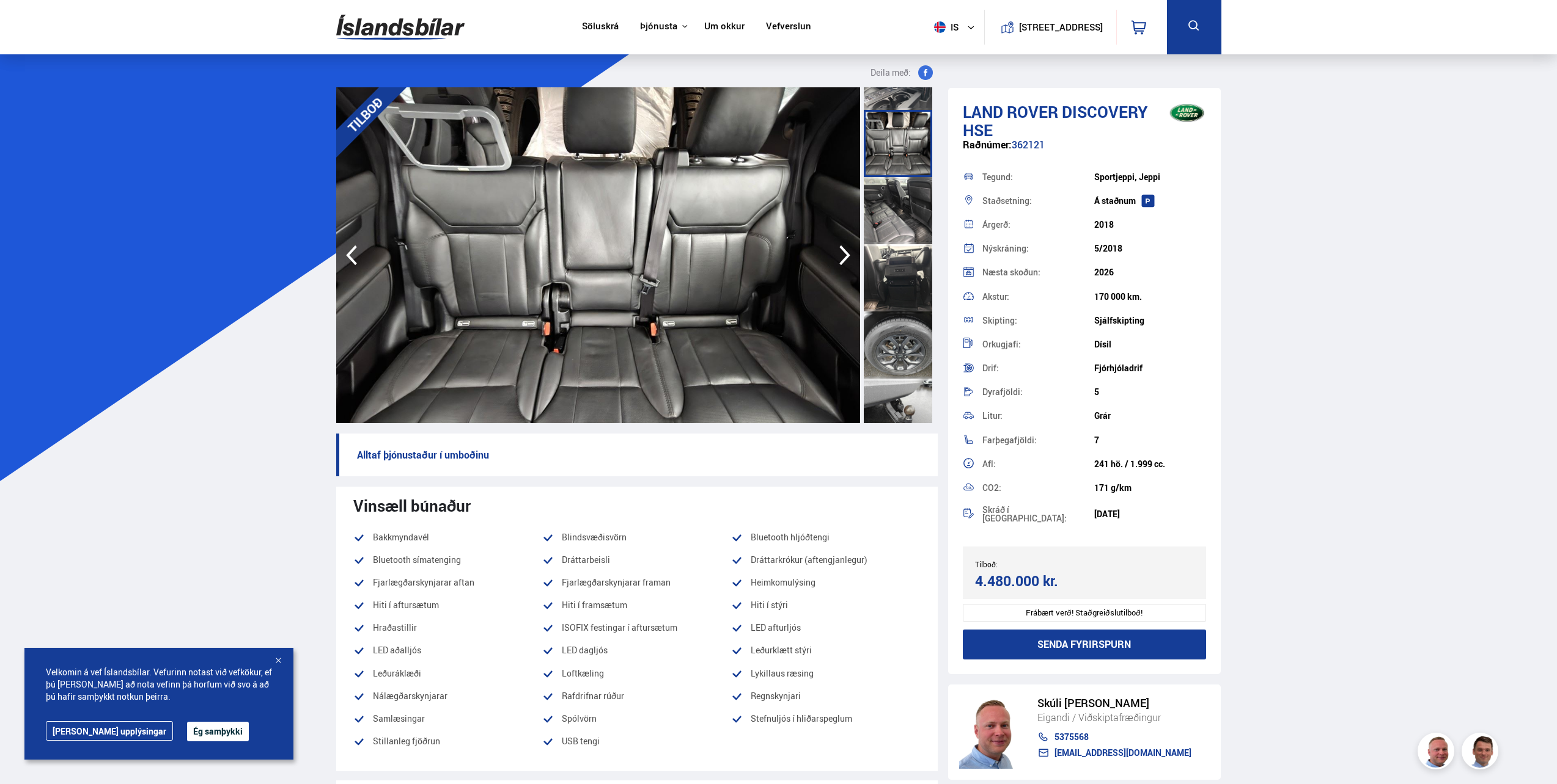
click at [886, 352] on div at bounding box center [897, 346] width 68 height 67
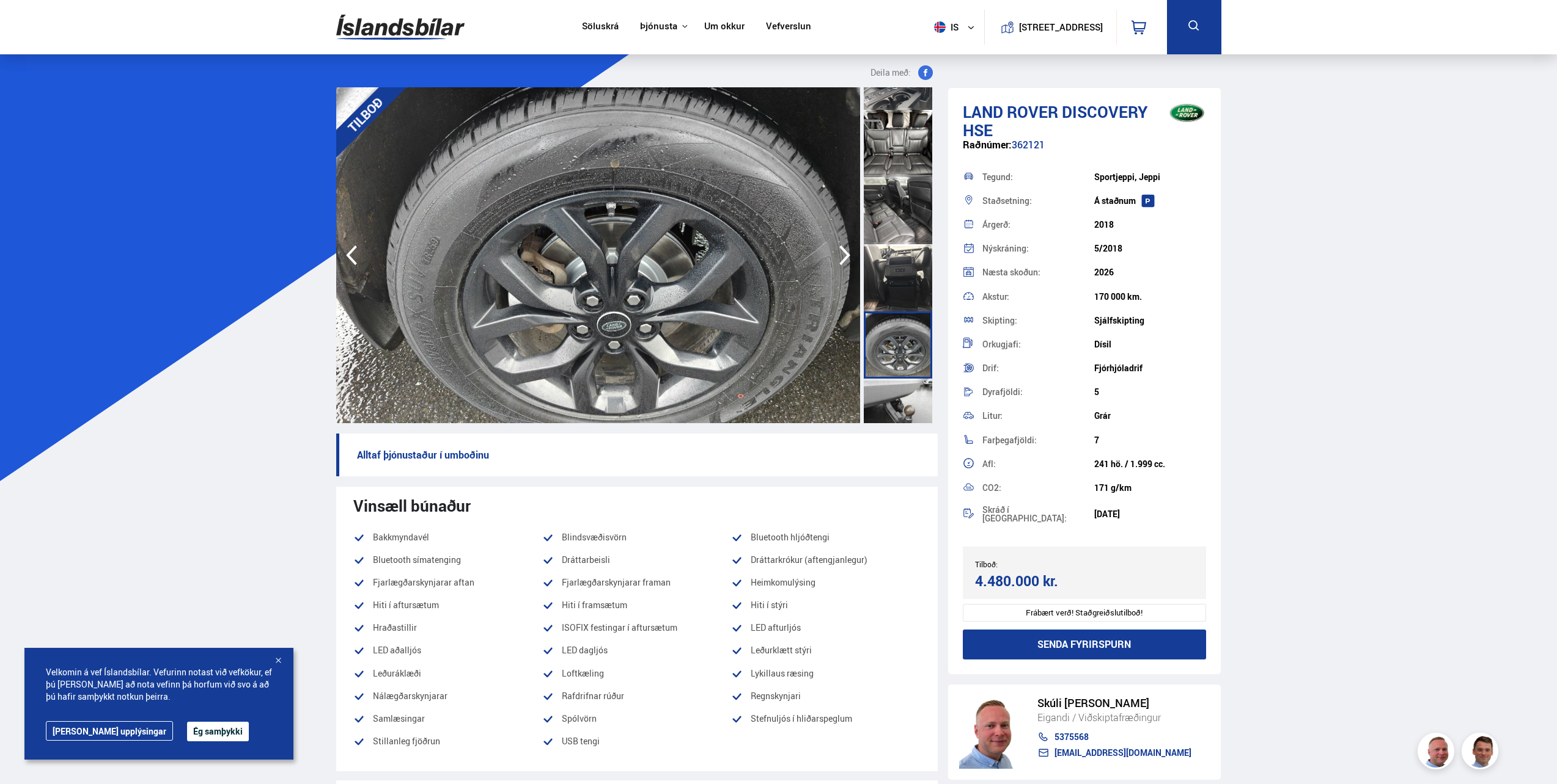
scroll to position [1344, 0]
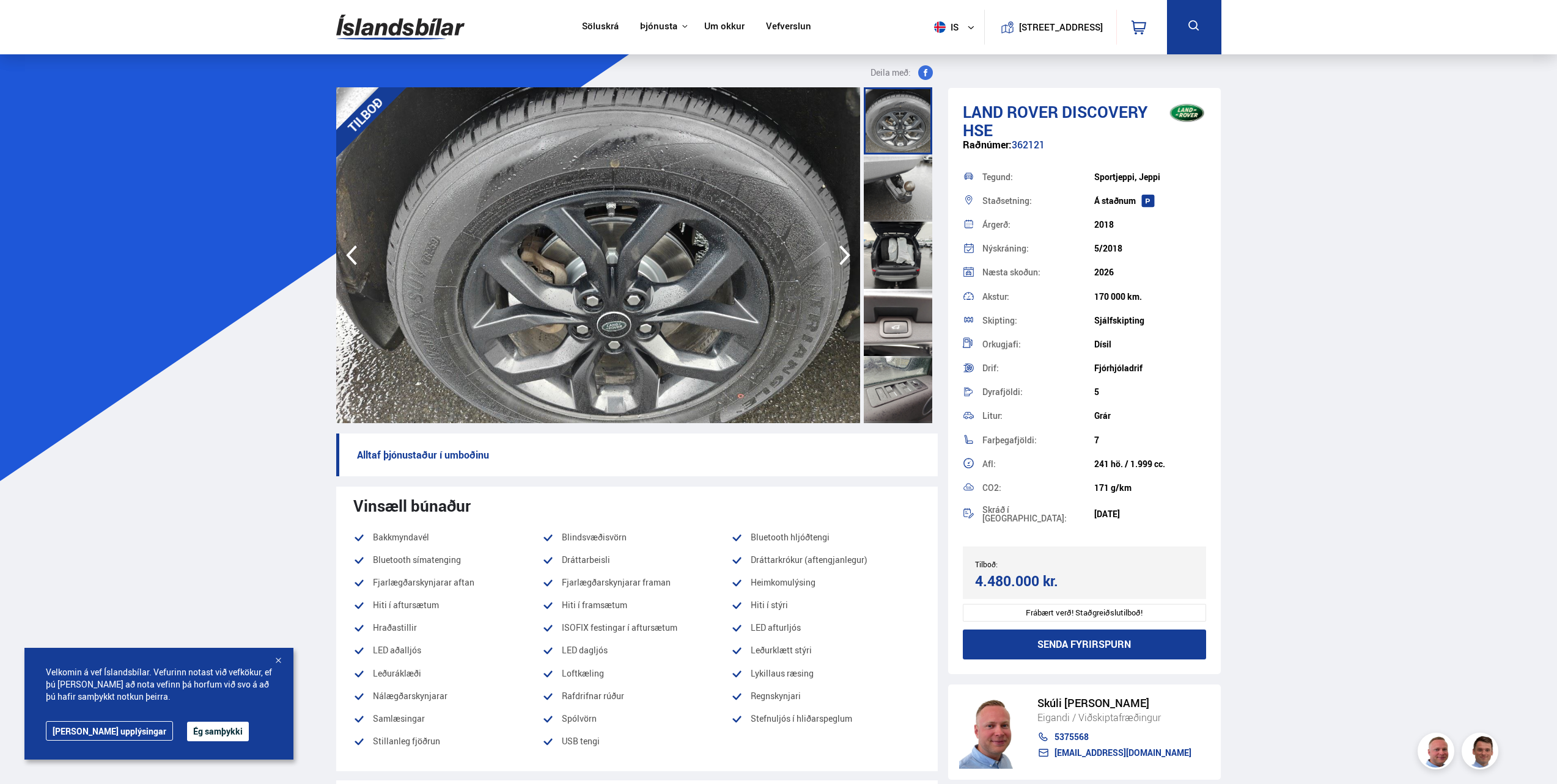
click at [886, 351] on div at bounding box center [897, 323] width 68 height 67
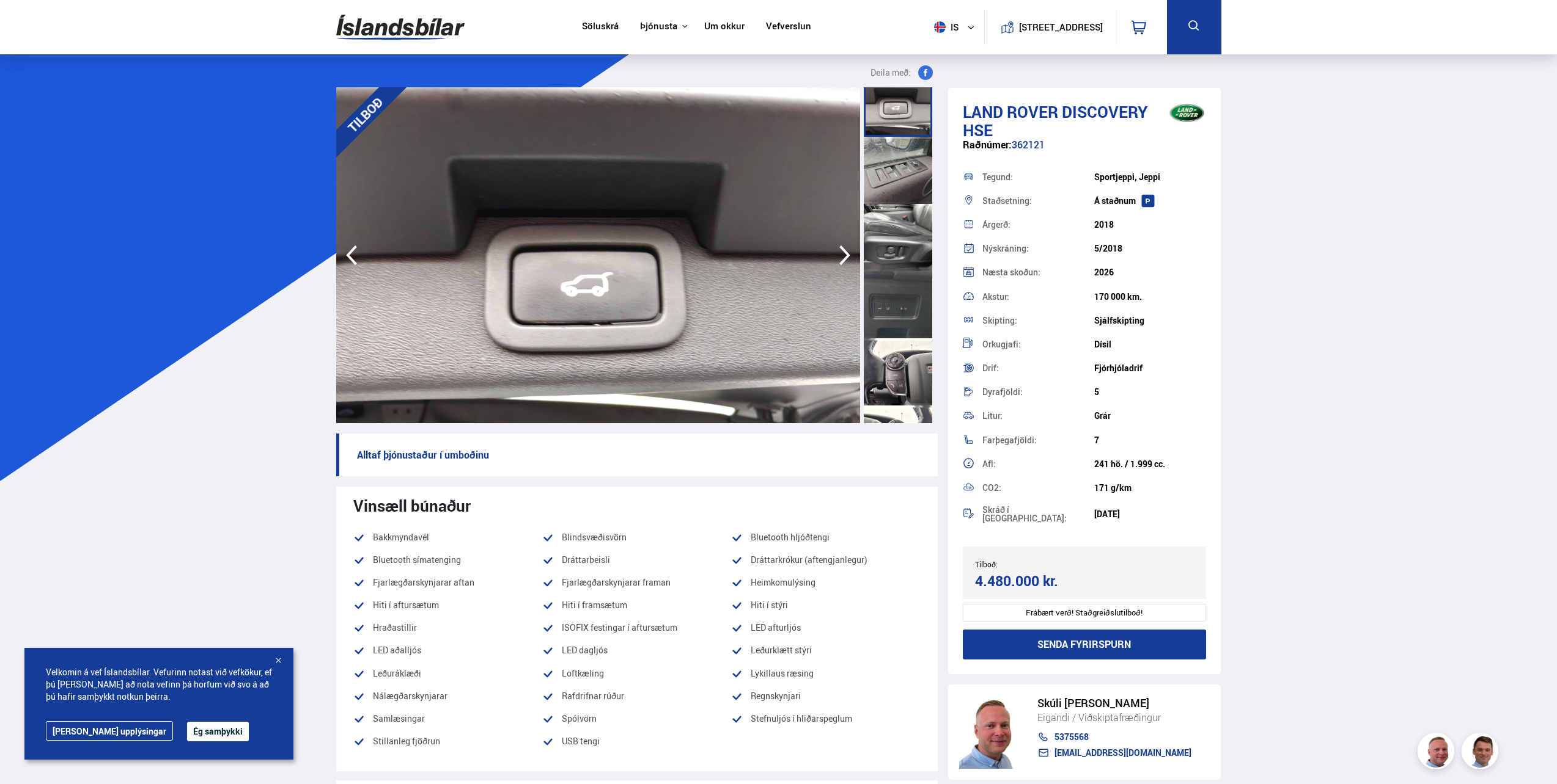
scroll to position [1568, 0]
click at [886, 349] on div at bounding box center [897, 368] width 68 height 67
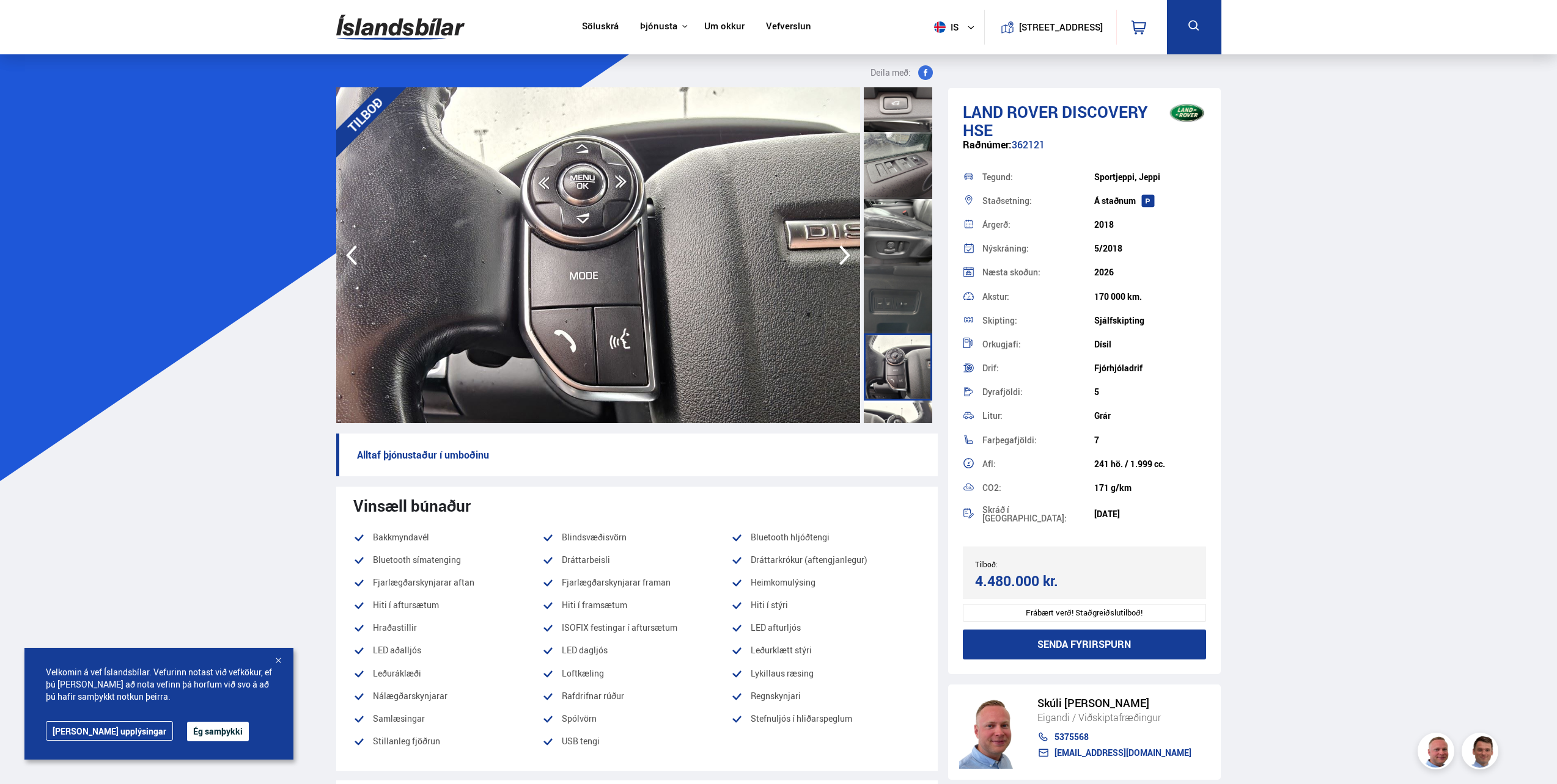
scroll to position [1791, 0]
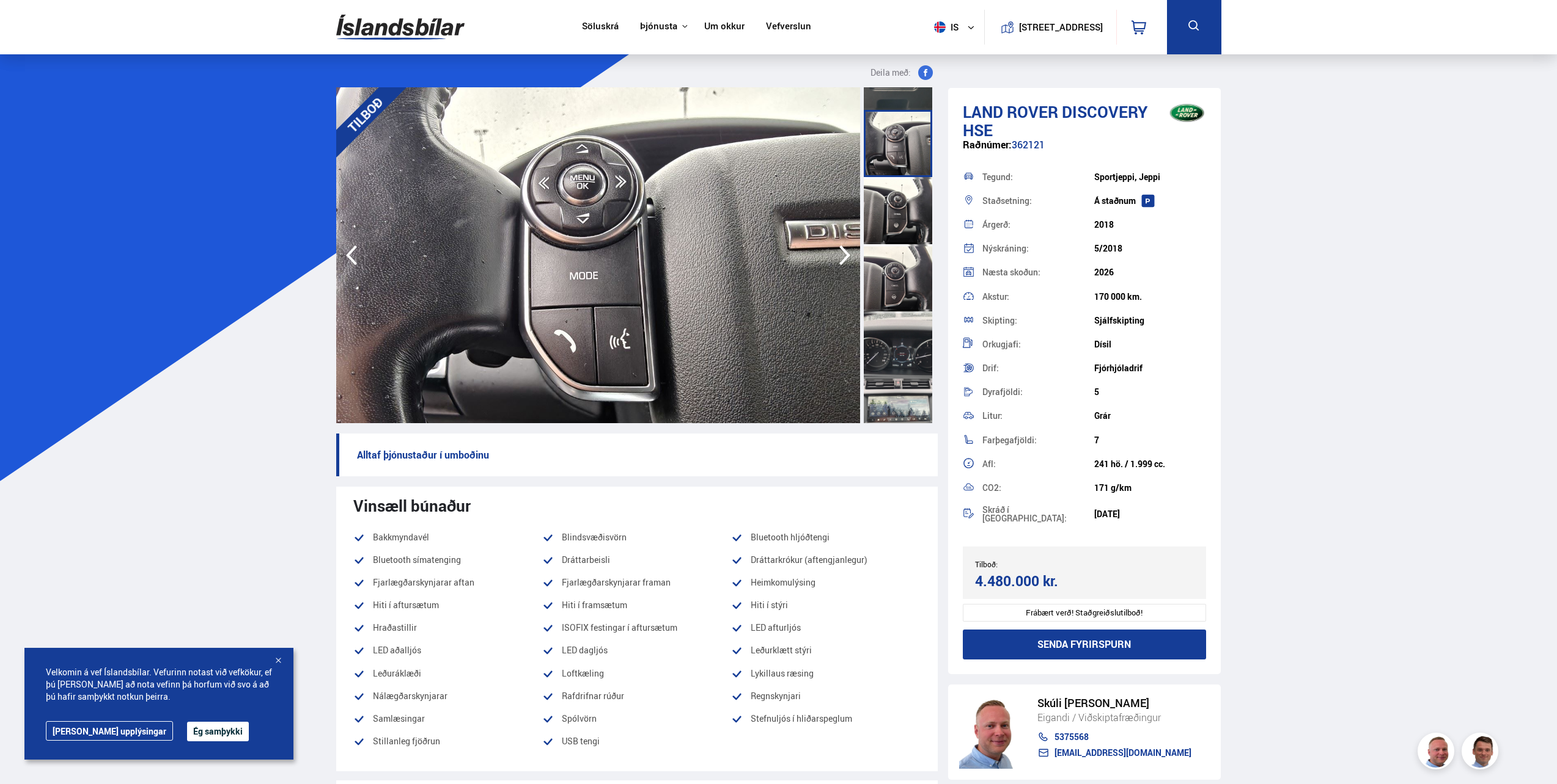
click at [885, 349] on div at bounding box center [897, 346] width 68 height 67
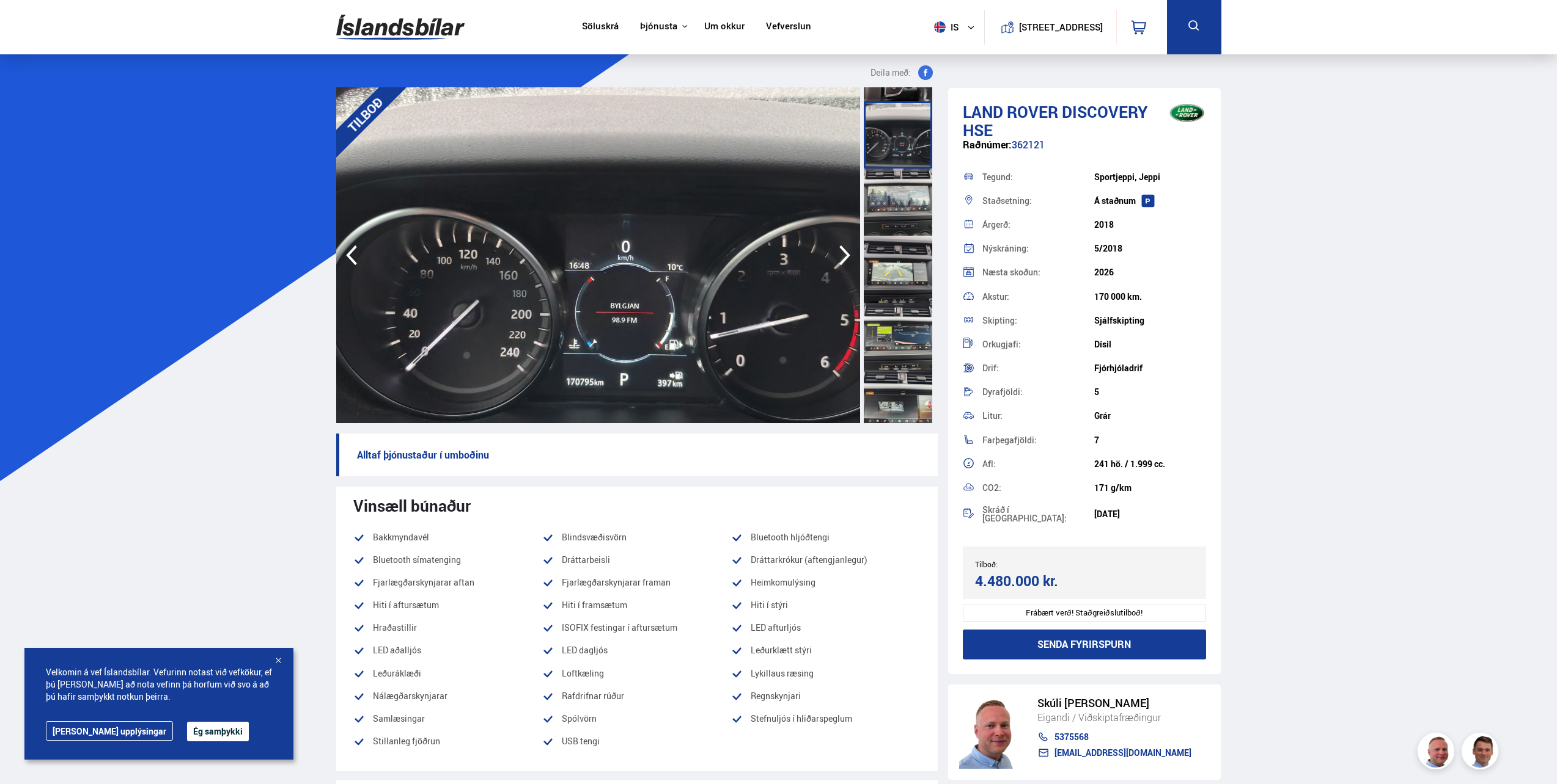
scroll to position [2016, 0]
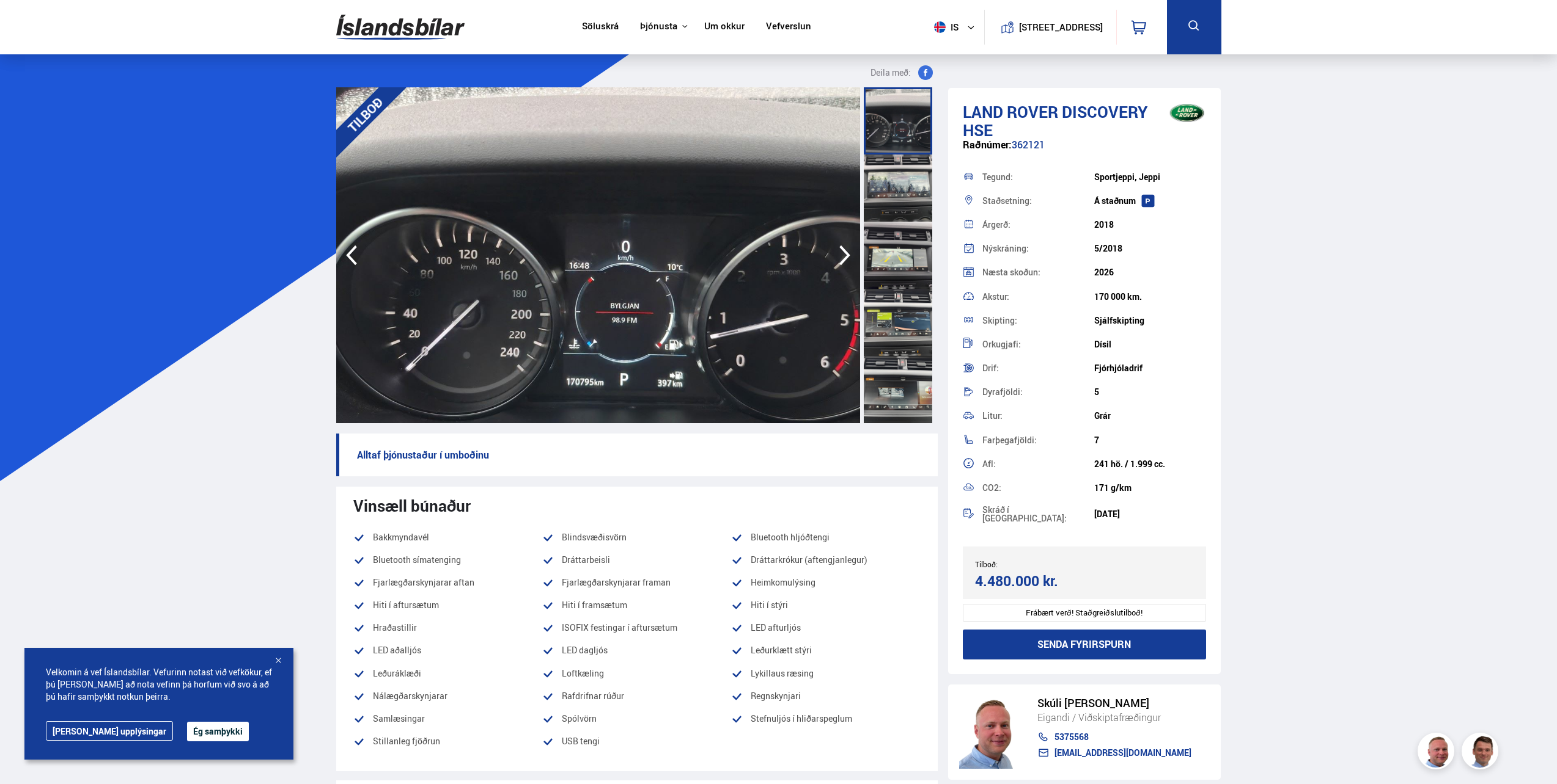
click at [885, 349] on div at bounding box center [897, 323] width 68 height 67
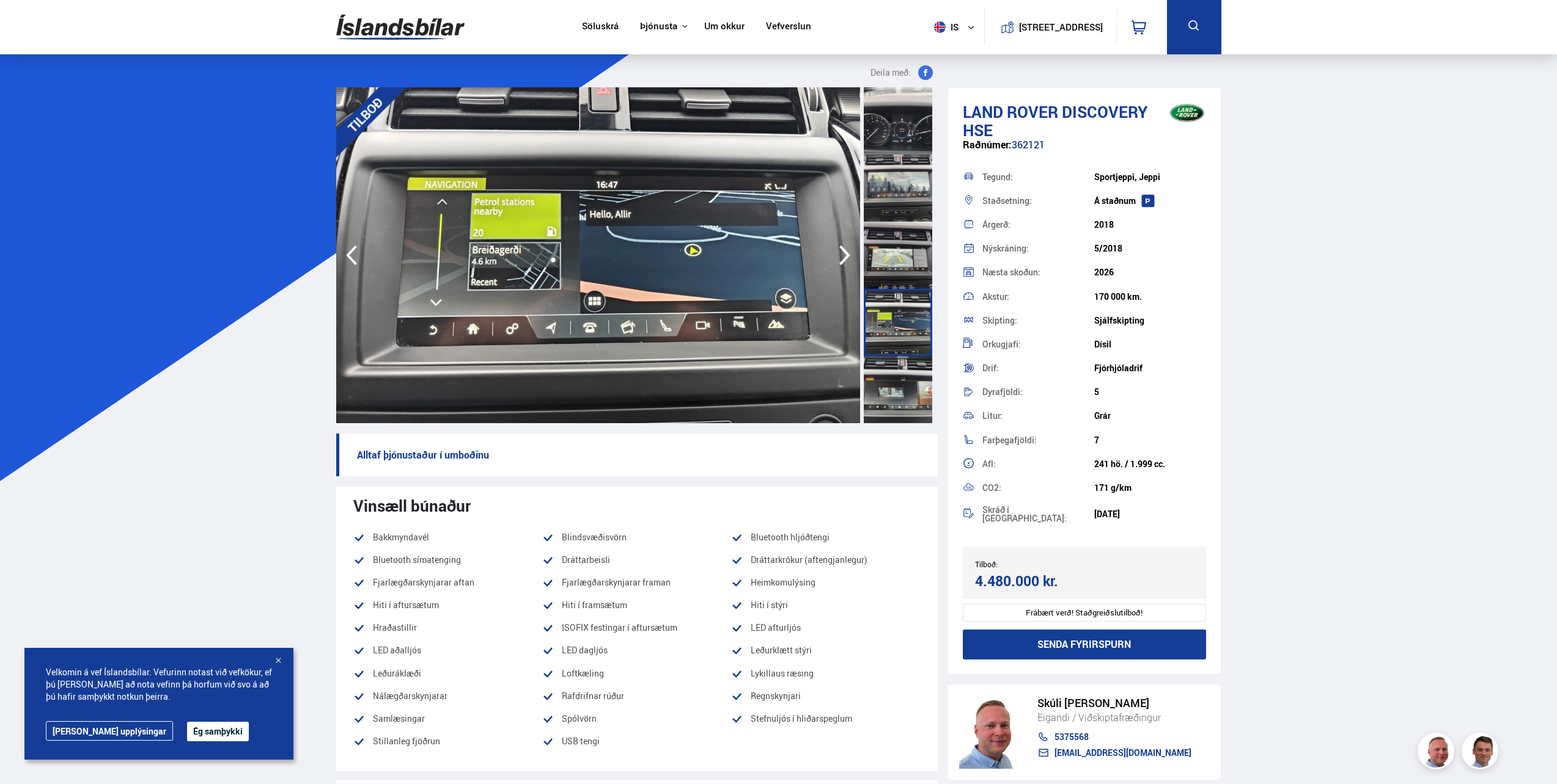
scroll to position [2151, 0]
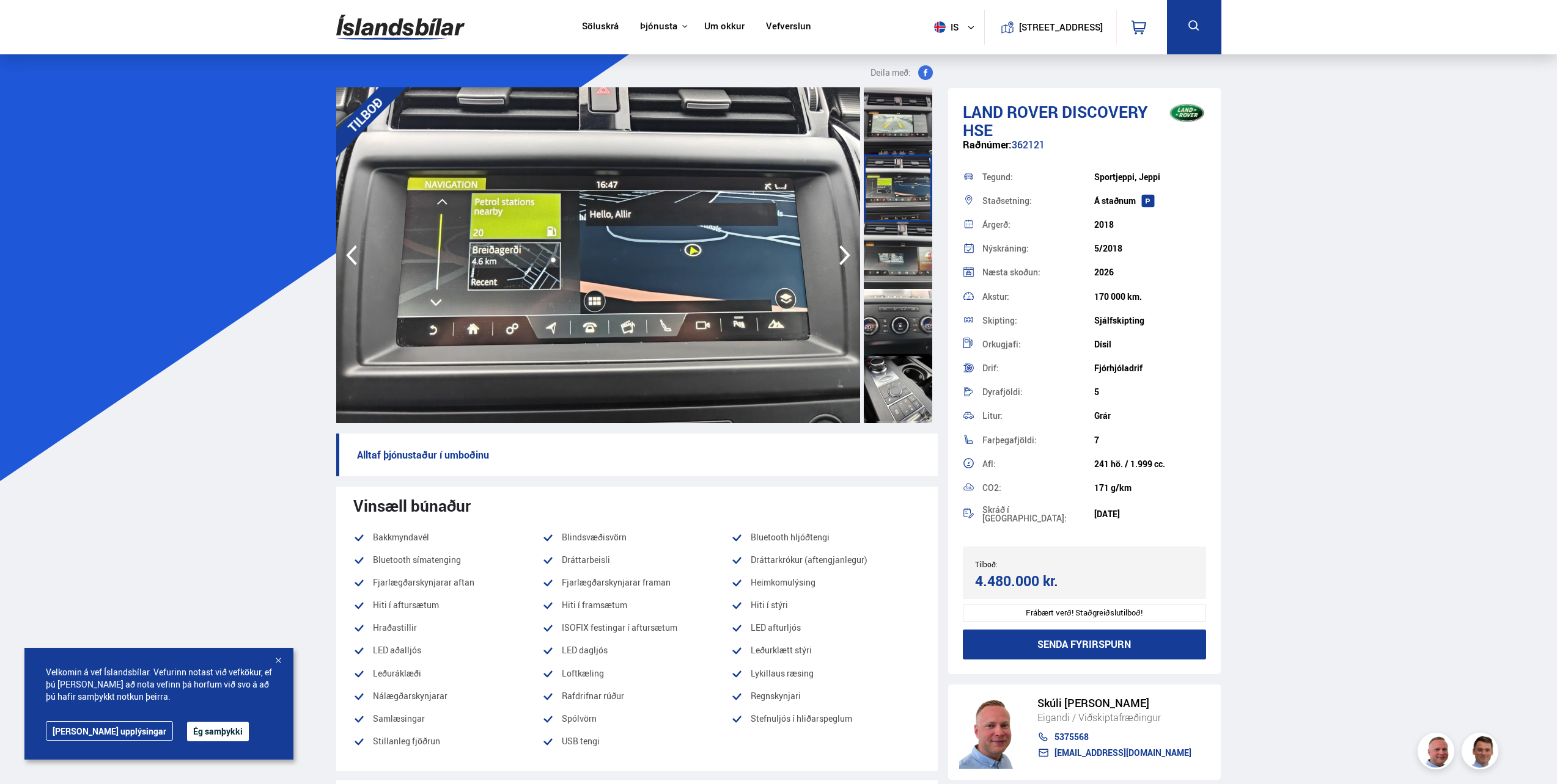
click at [885, 349] on div at bounding box center [897, 323] width 68 height 67
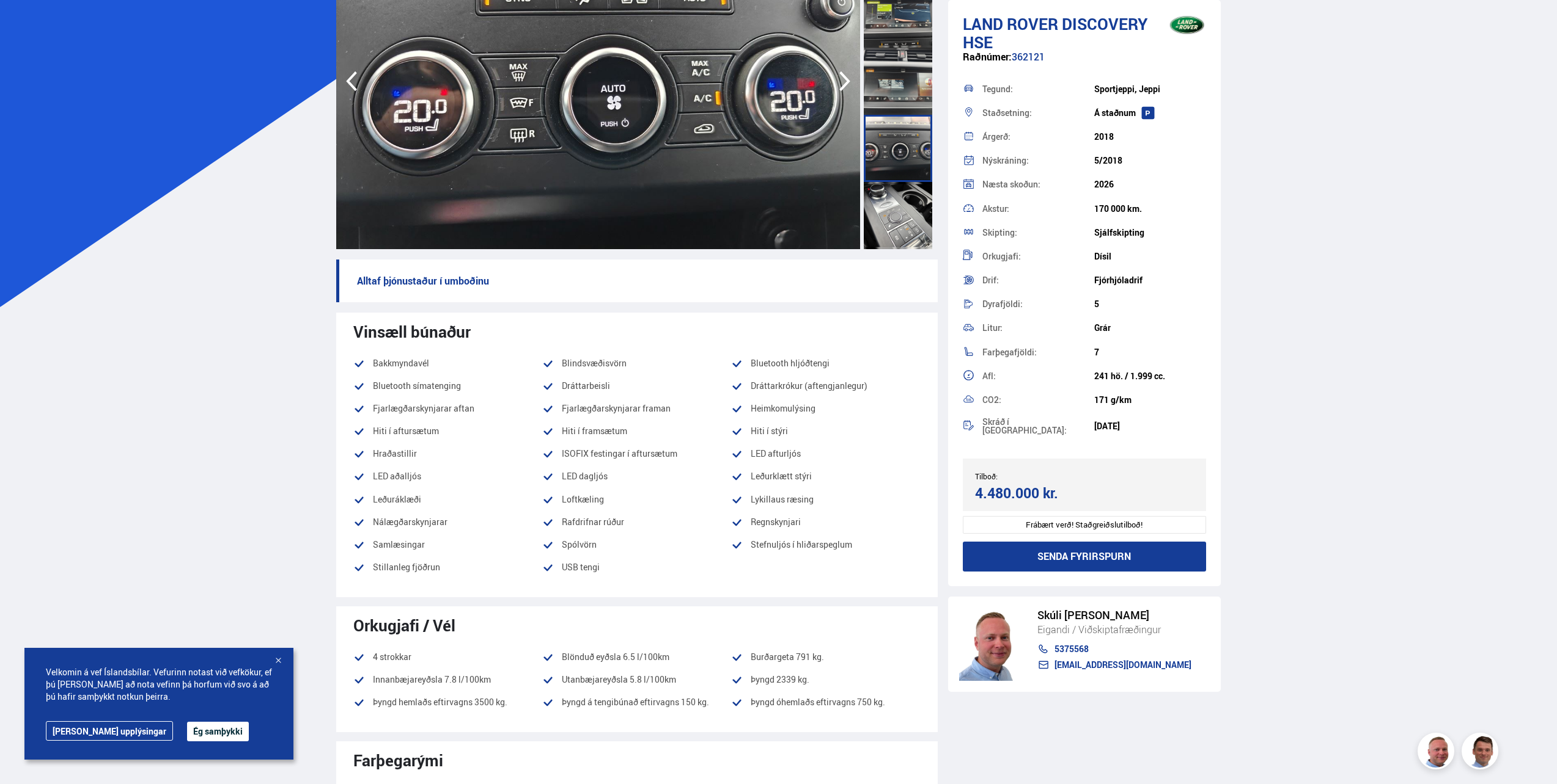
scroll to position [0, 0]
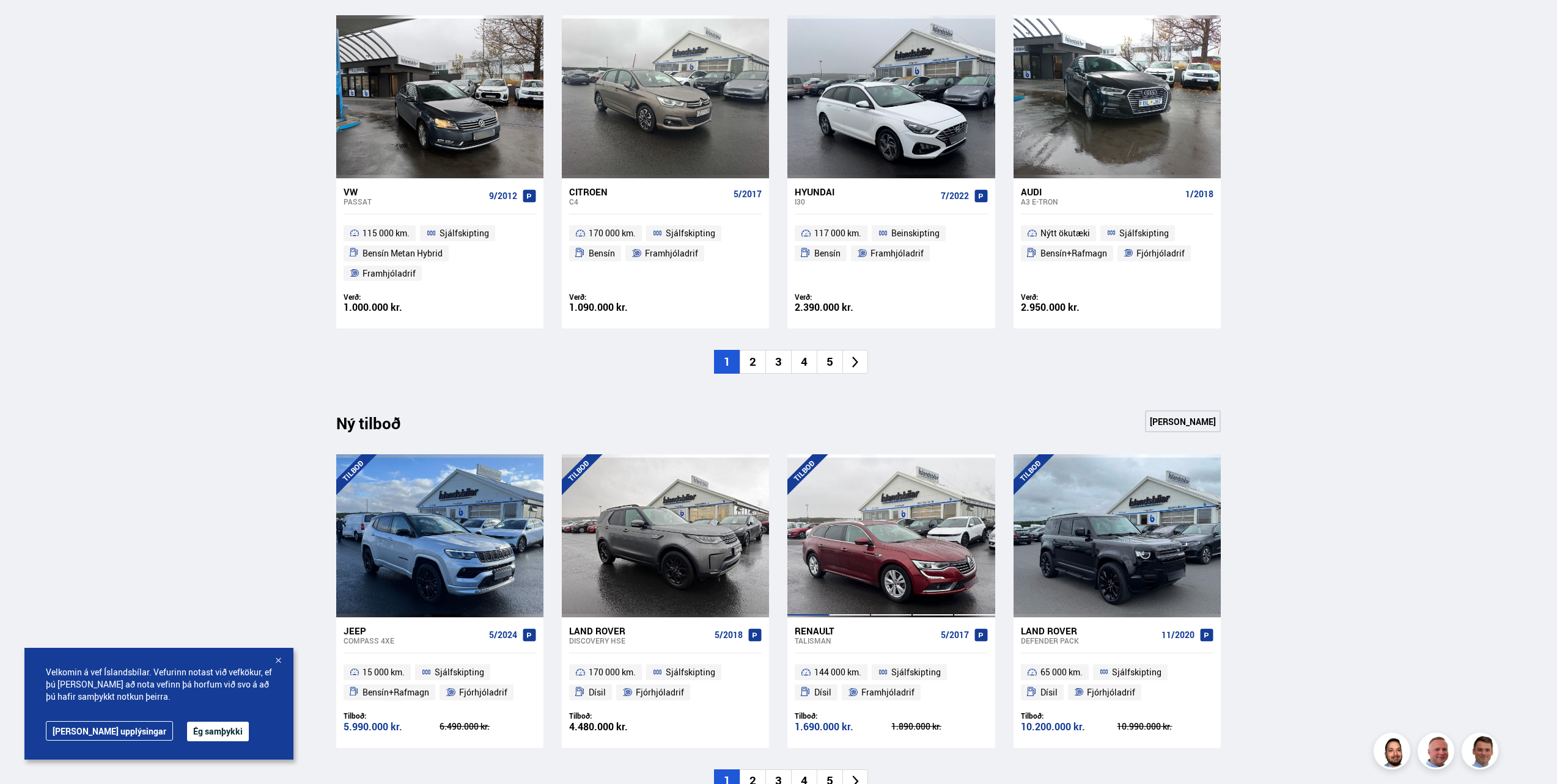
scroll to position [895, 0]
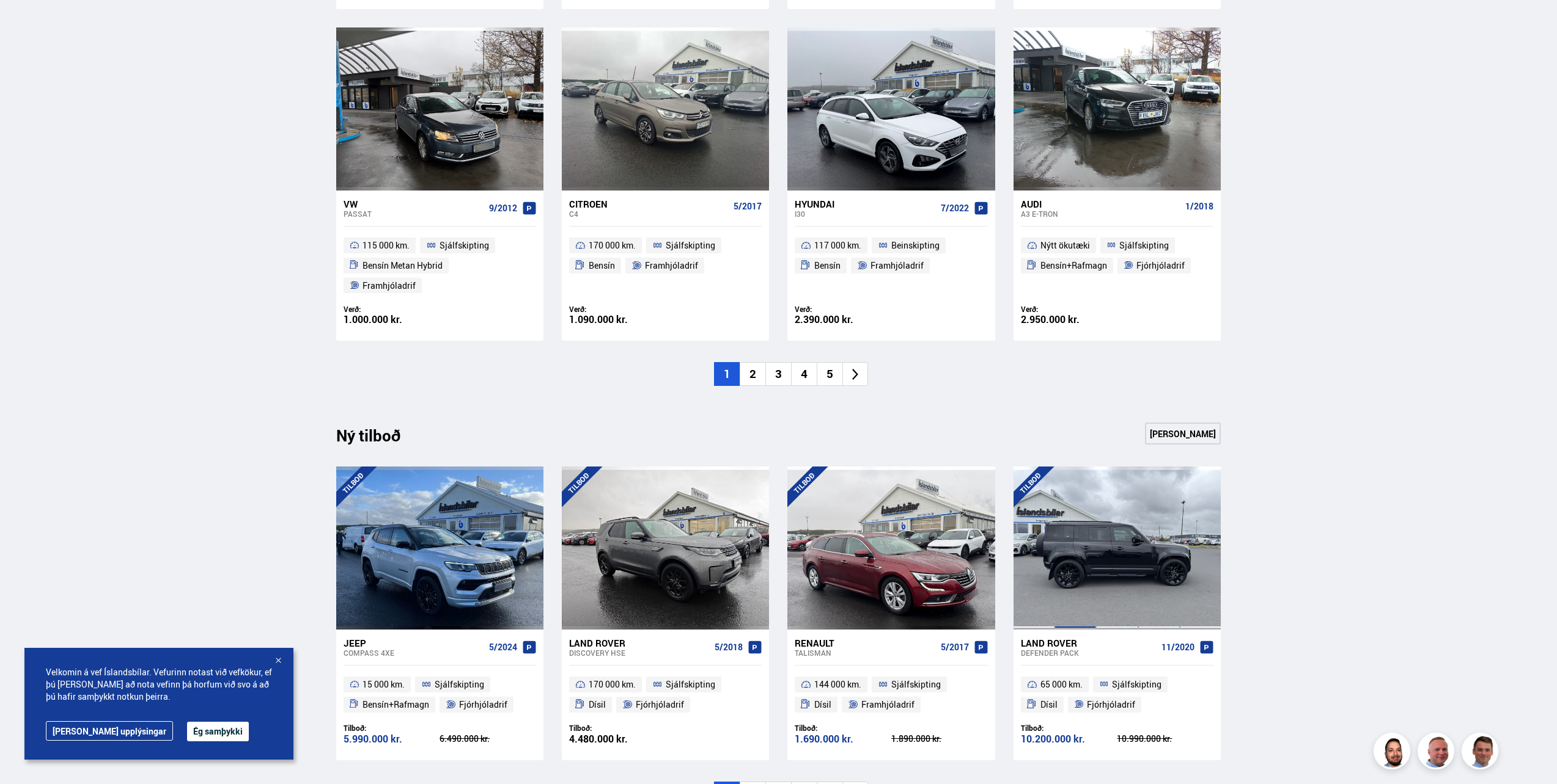
click at [1082, 511] on div at bounding box center [1075, 548] width 41 height 163
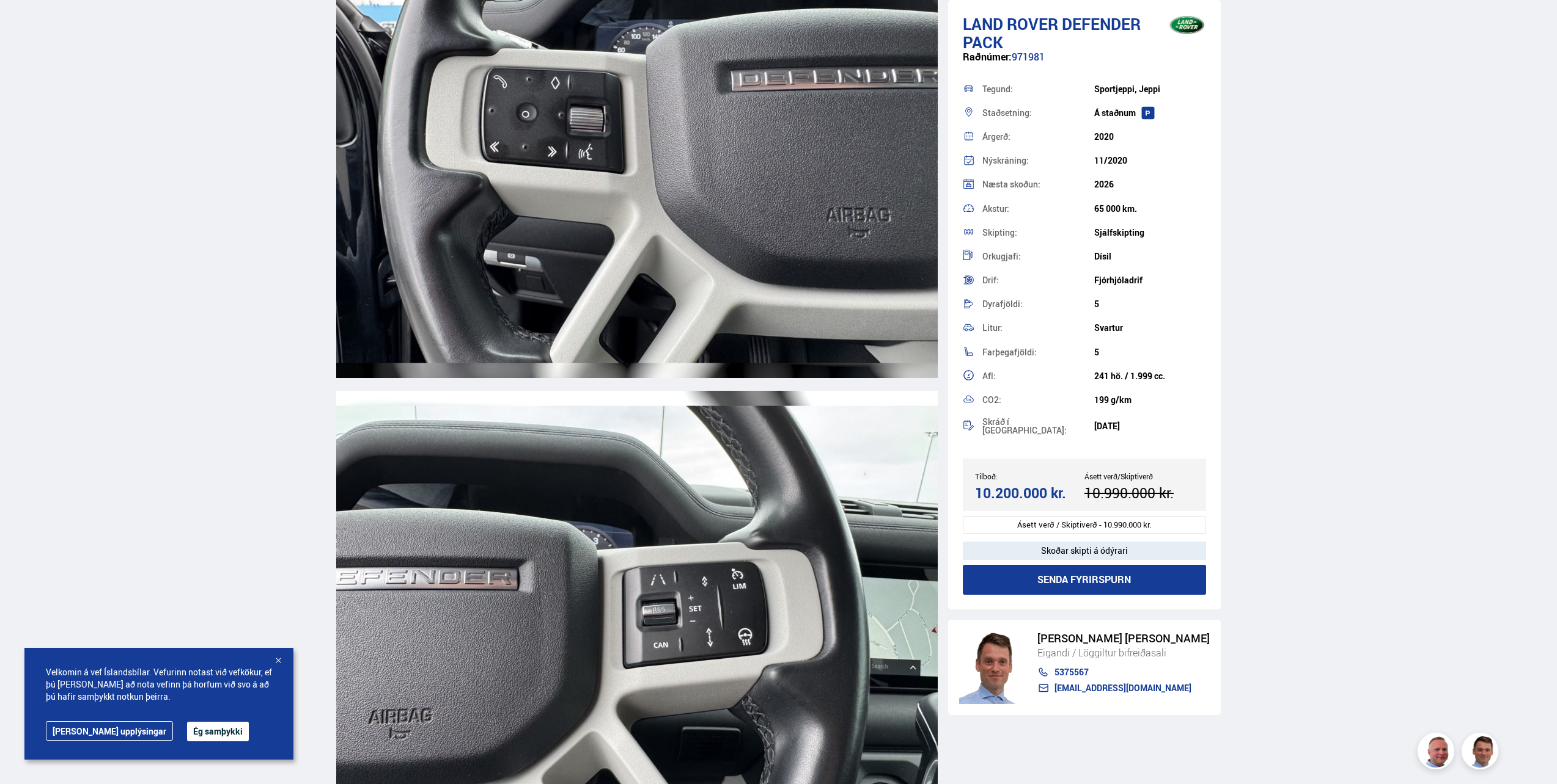
scroll to position [13183, 0]
